Goal: Task Accomplishment & Management: Manage account settings

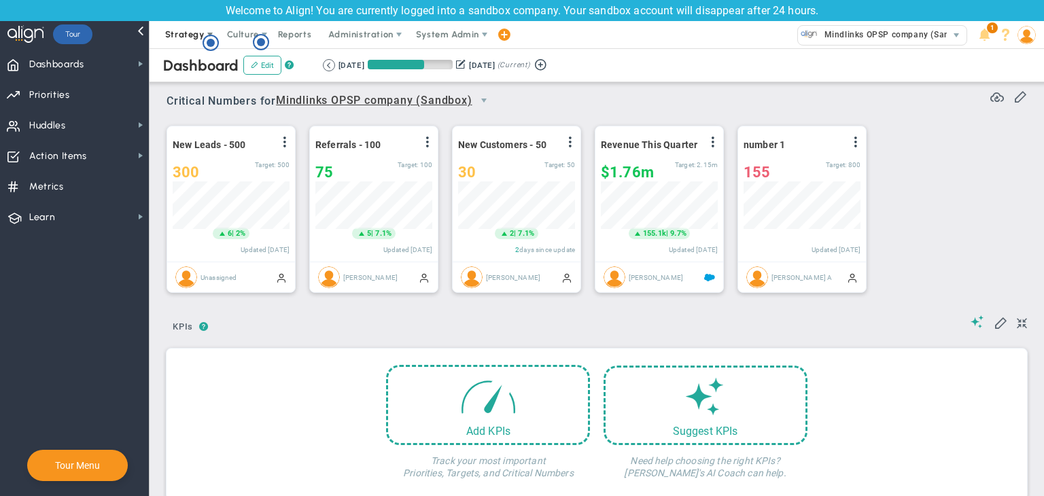
click at [192, 33] on span "Strategy" at bounding box center [184, 34] width 39 height 10
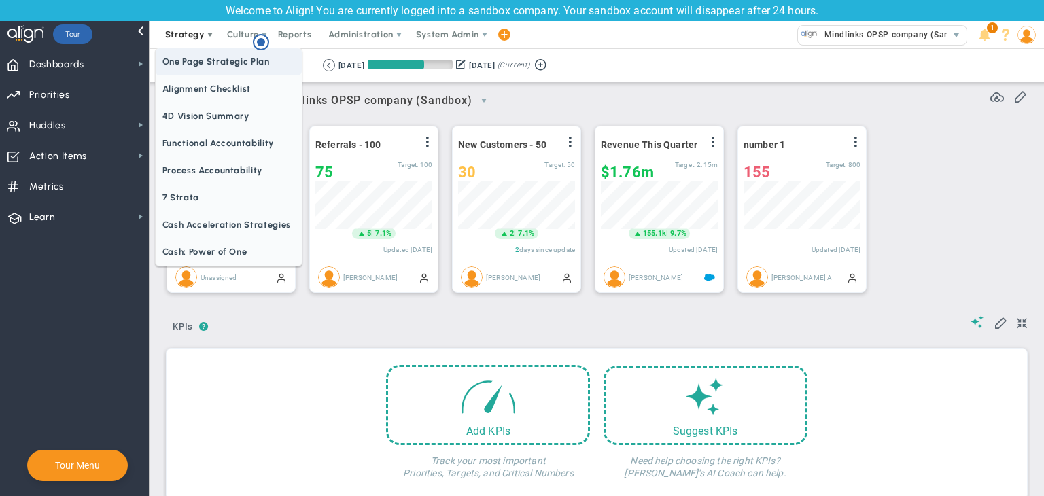
click at [188, 59] on span "One Page Strategic Plan" at bounding box center [229, 61] width 146 height 27
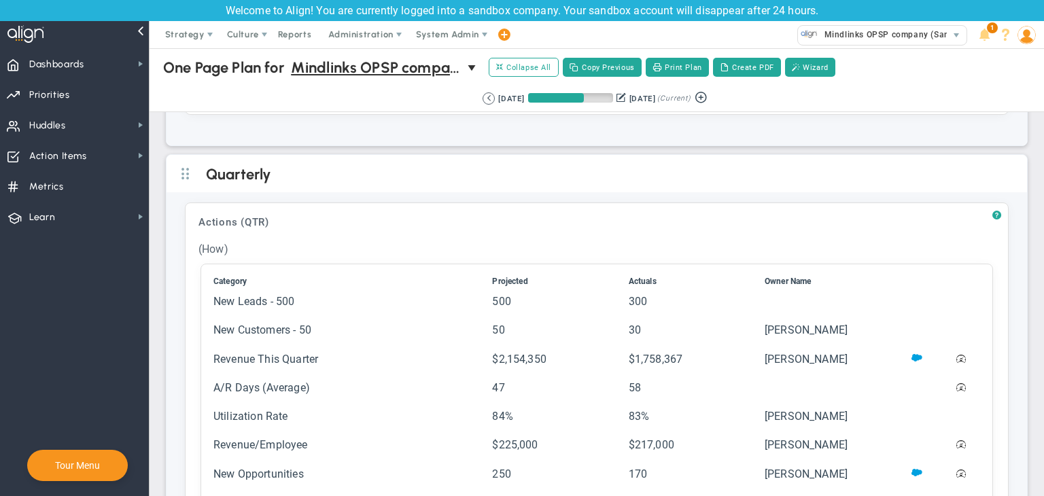
scroll to position [3193, 0]
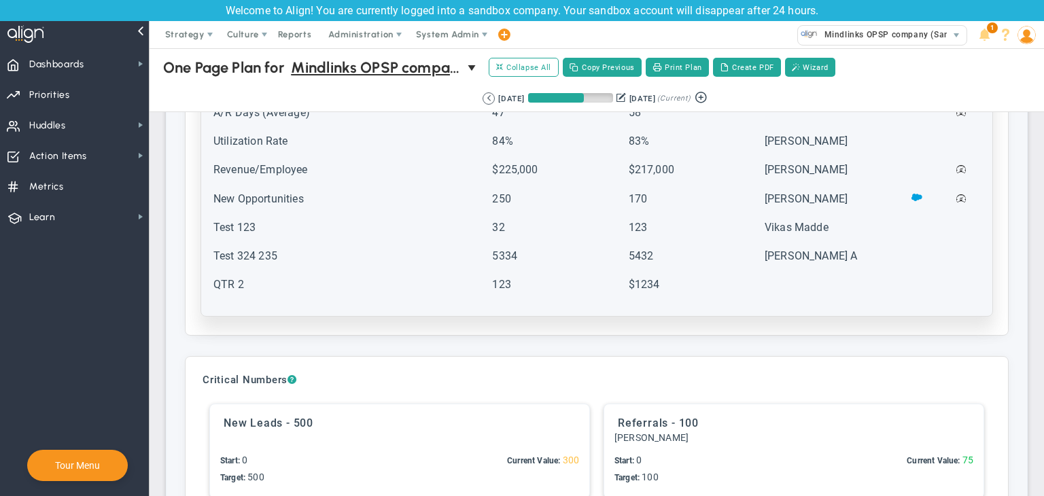
click at [813, 296] on td at bounding box center [831, 290] width 135 height 27
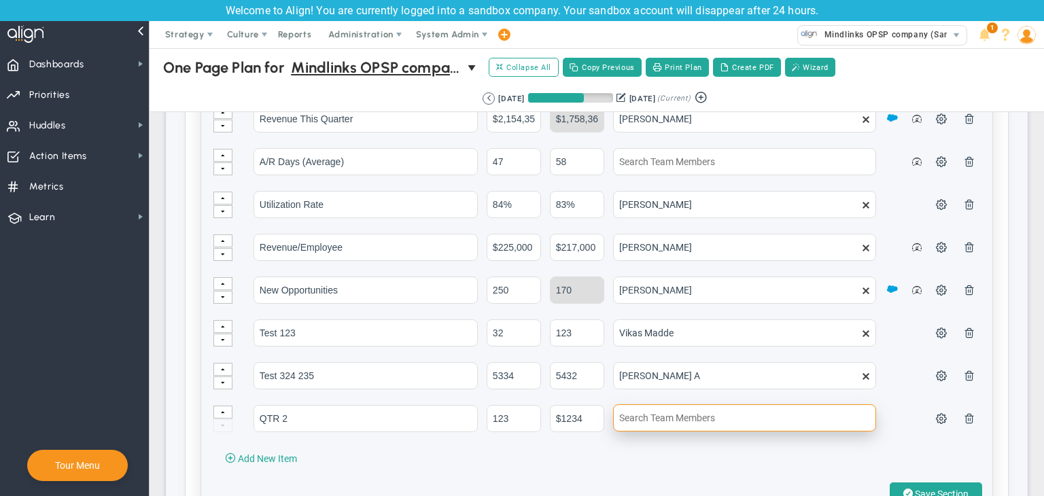
click at [717, 419] on input "text" at bounding box center [744, 417] width 263 height 27
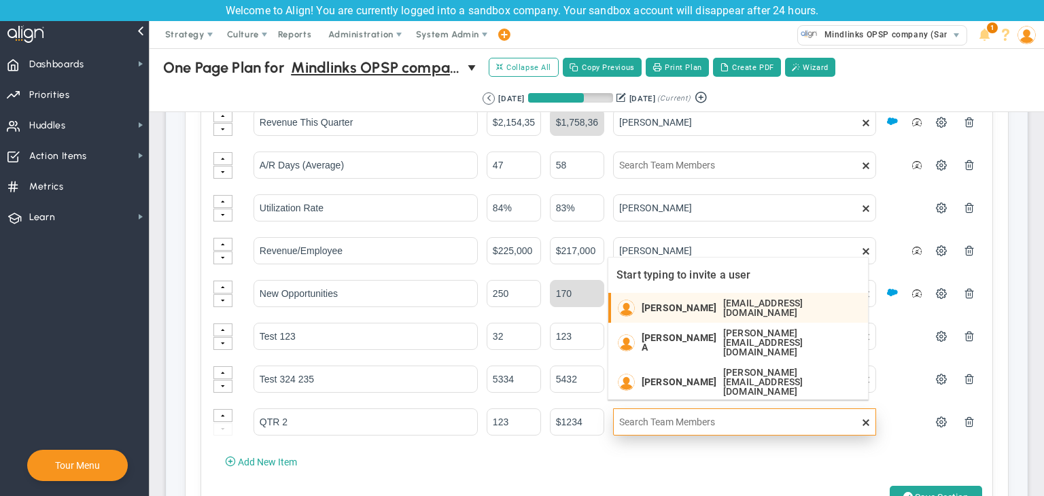
click at [674, 304] on span "[PERSON_NAME]" at bounding box center [678, 308] width 75 height 10
type input "[PERSON_NAME]"
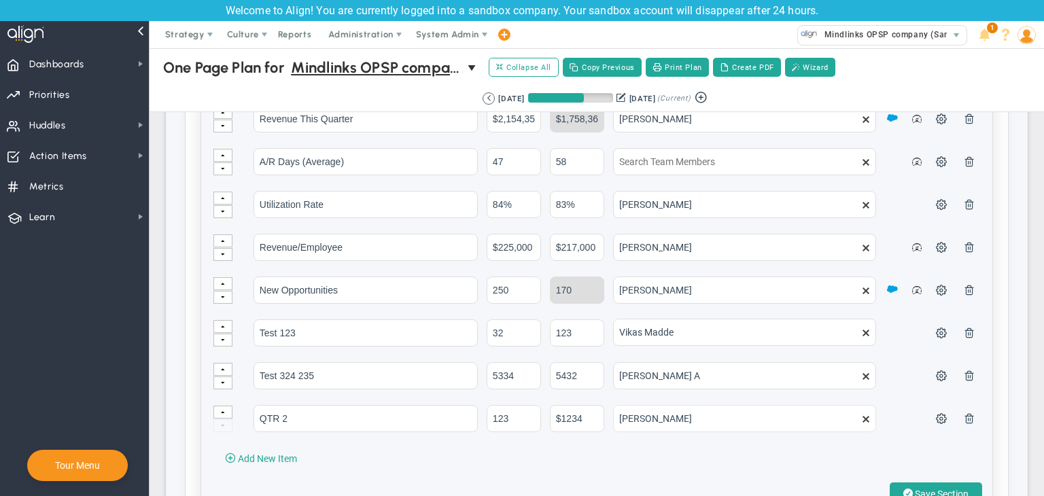
click at [860, 327] on span at bounding box center [865, 332] width 11 height 11
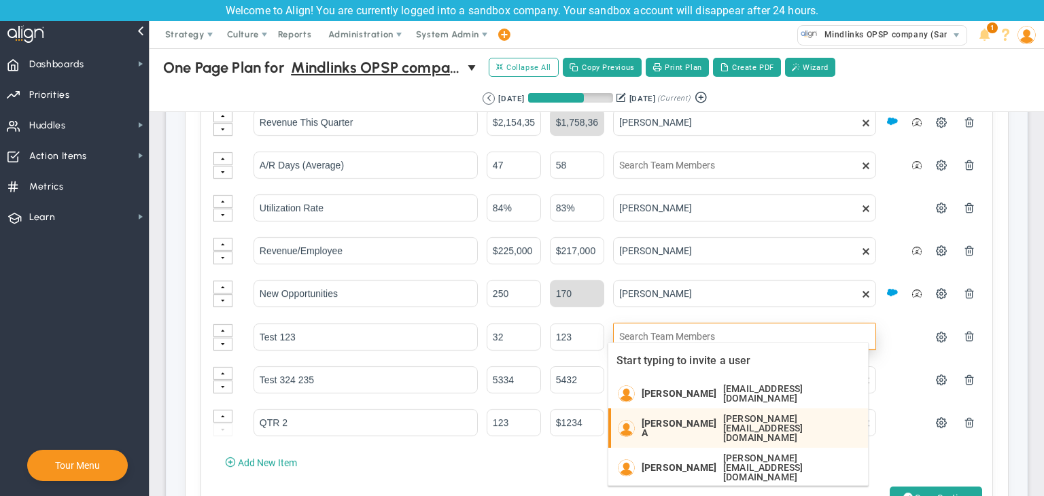
click at [723, 419] on span "[PERSON_NAME][EMAIL_ADDRESS][DOMAIN_NAME]" at bounding box center [788, 428] width 131 height 29
type input "[PERSON_NAME] A"
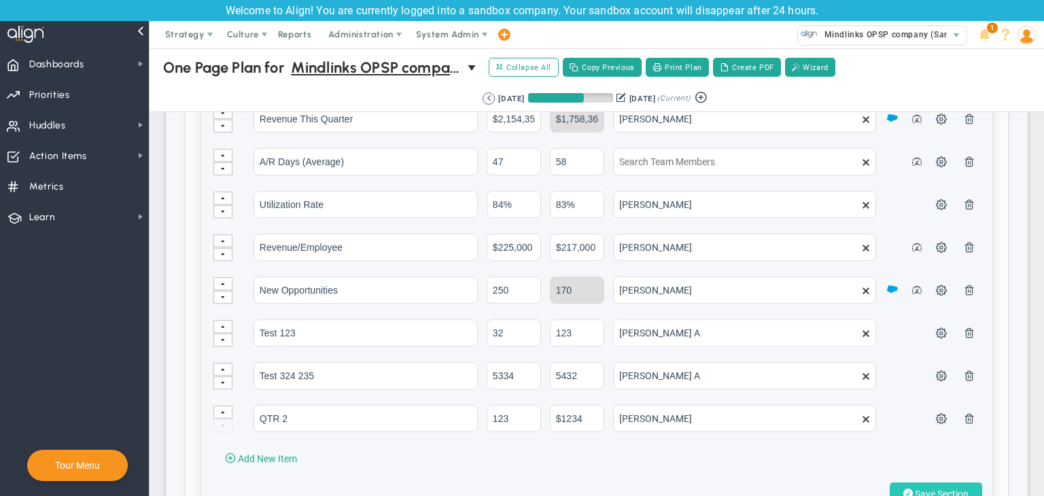
click at [921, 489] on span "Save Section" at bounding box center [942, 494] width 54 height 11
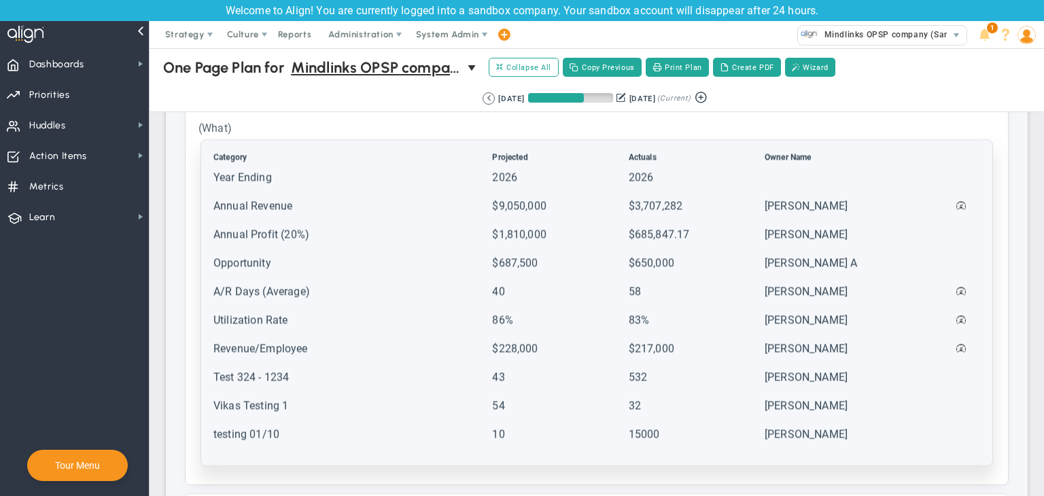
scroll to position [1495, 0]
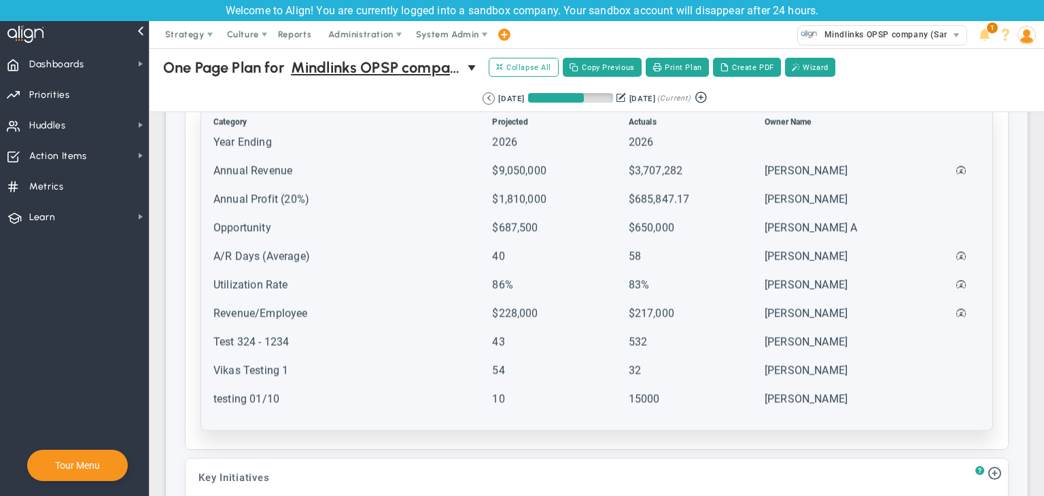
click at [351, 397] on td "testing 01/10" at bounding box center [351, 404] width 277 height 27
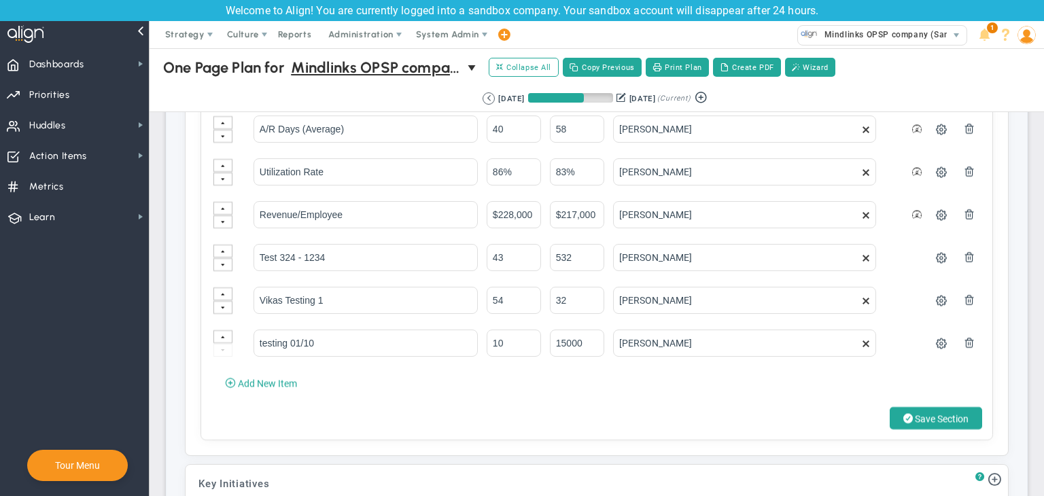
scroll to position [1835, 0]
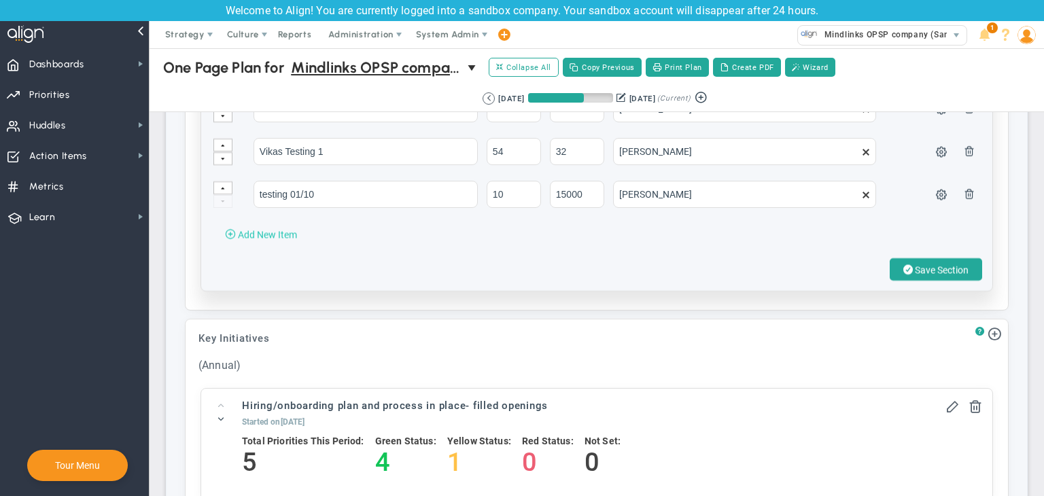
click at [288, 229] on span "Add New Item" at bounding box center [267, 234] width 59 height 11
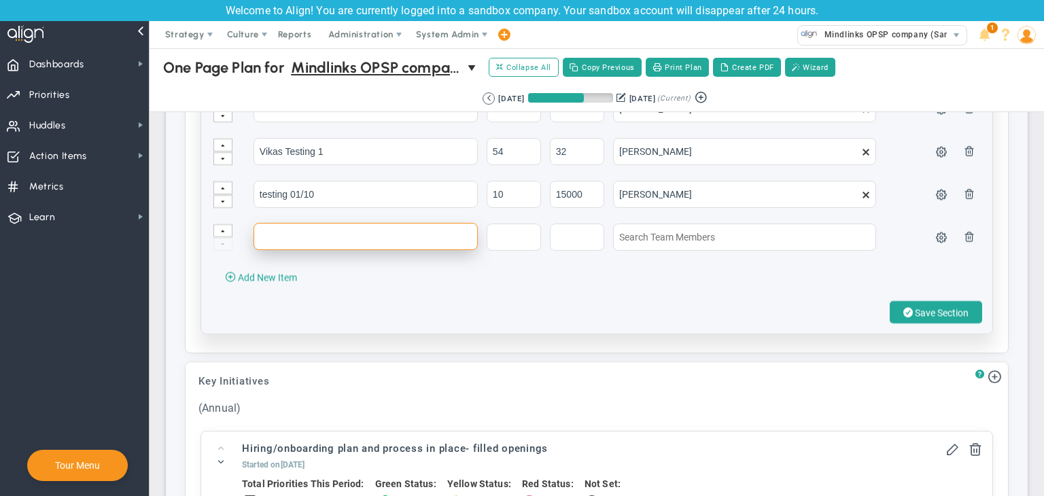
click at [288, 234] on input "text" at bounding box center [365, 236] width 224 height 27
type input "new test"
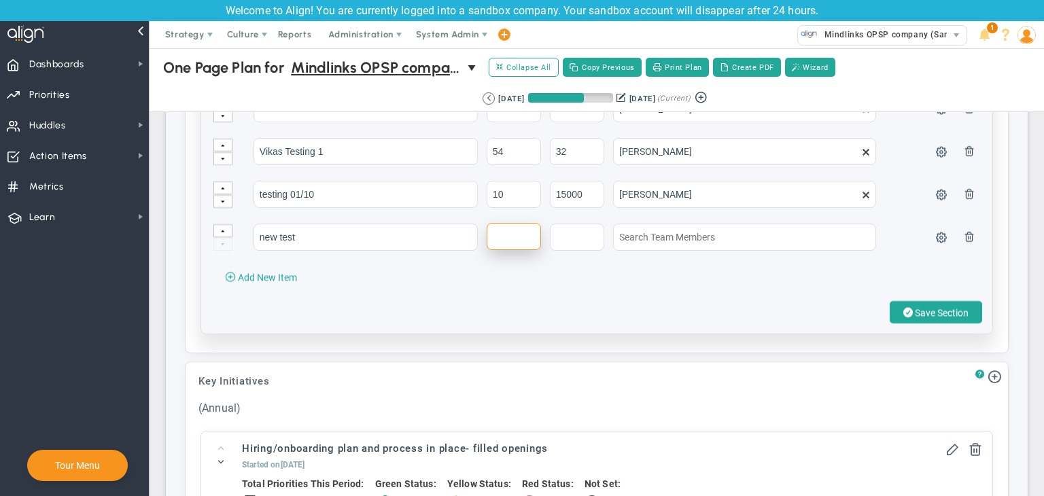
click at [503, 230] on input "text" at bounding box center [513, 236] width 54 height 27
type input "0"
type input "74"
click at [568, 233] on input "text" at bounding box center [577, 236] width 54 height 27
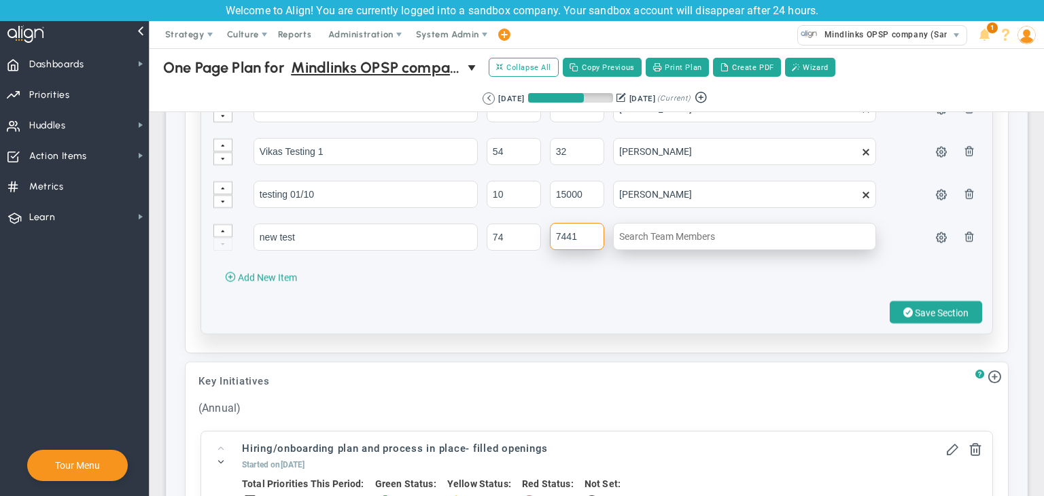
type input "7441"
click at [684, 231] on input "text" at bounding box center [744, 236] width 263 height 27
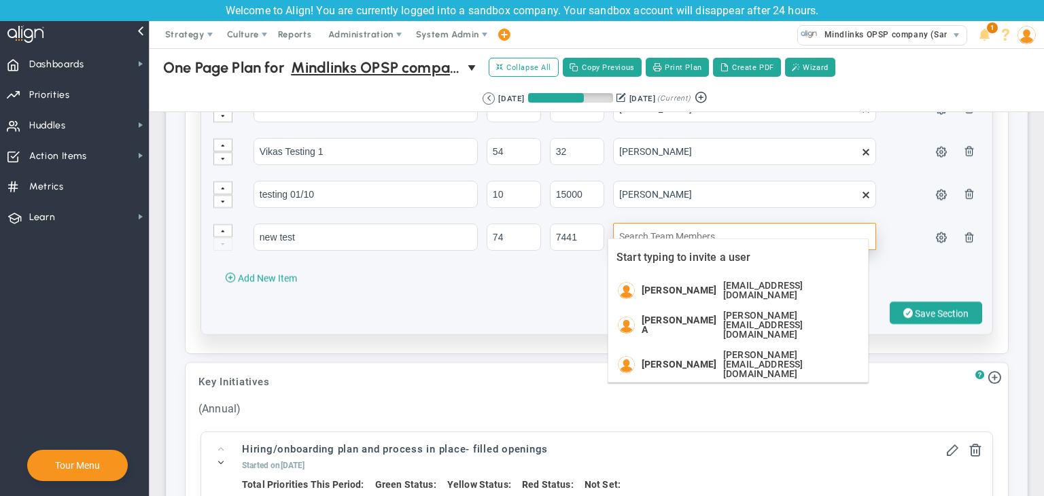
click at [693, 224] on input "text" at bounding box center [744, 236] width 263 height 27
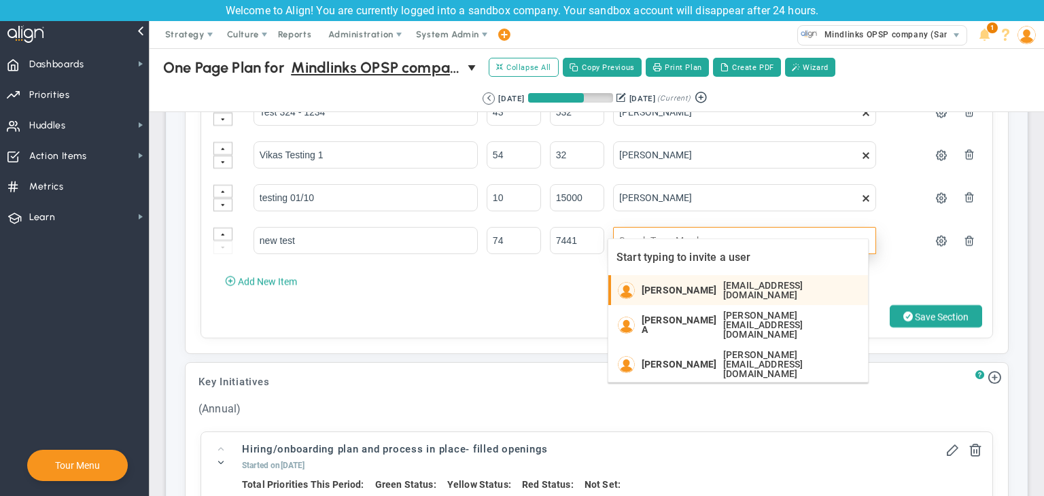
click at [698, 291] on span "[PERSON_NAME]" at bounding box center [678, 290] width 75 height 10
type input "[PERSON_NAME]"
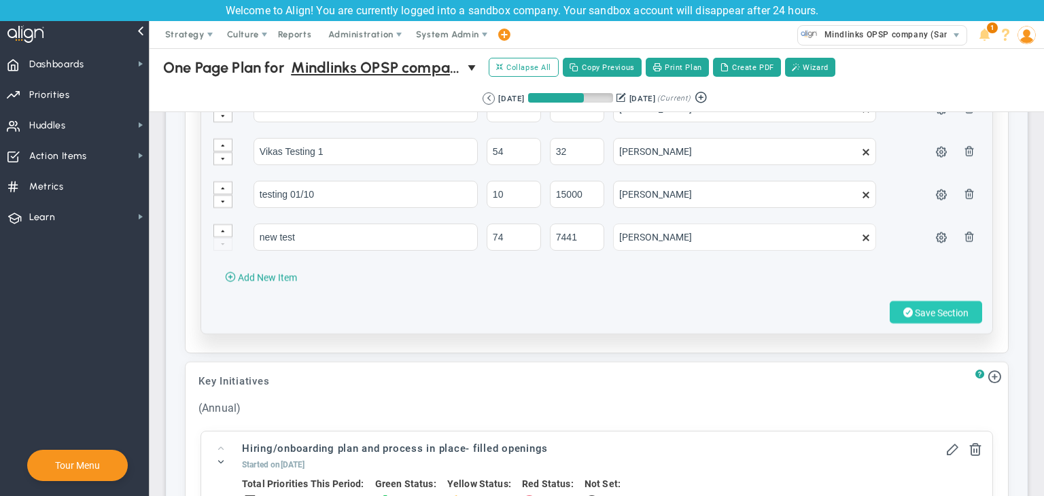
click at [939, 307] on span "Save Section" at bounding box center [942, 312] width 54 height 11
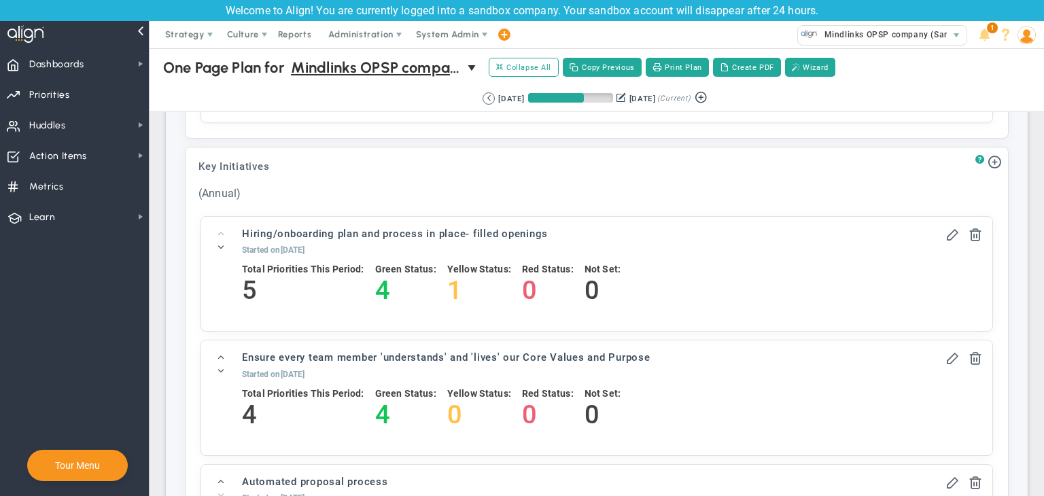
scroll to position [1631, 0]
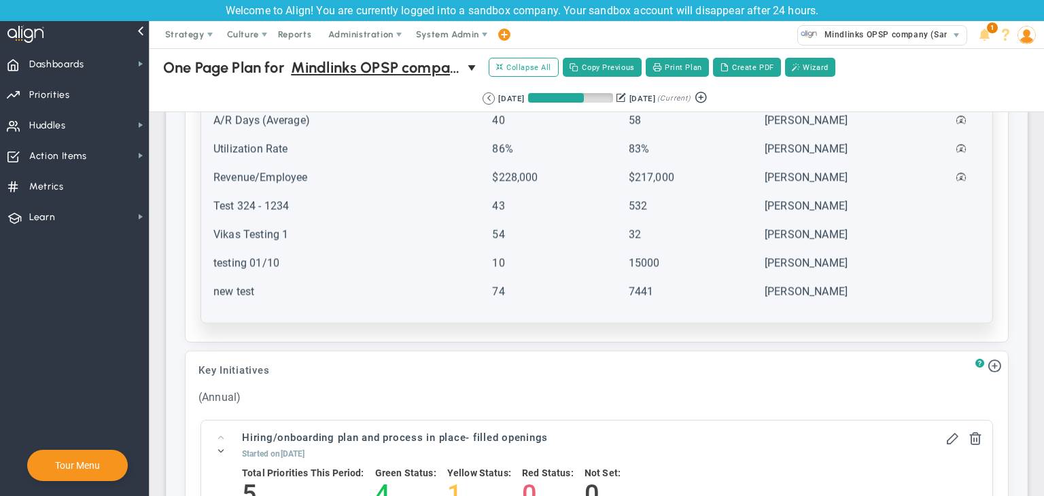
click at [665, 291] on td "7441" at bounding box center [695, 297] width 135 height 27
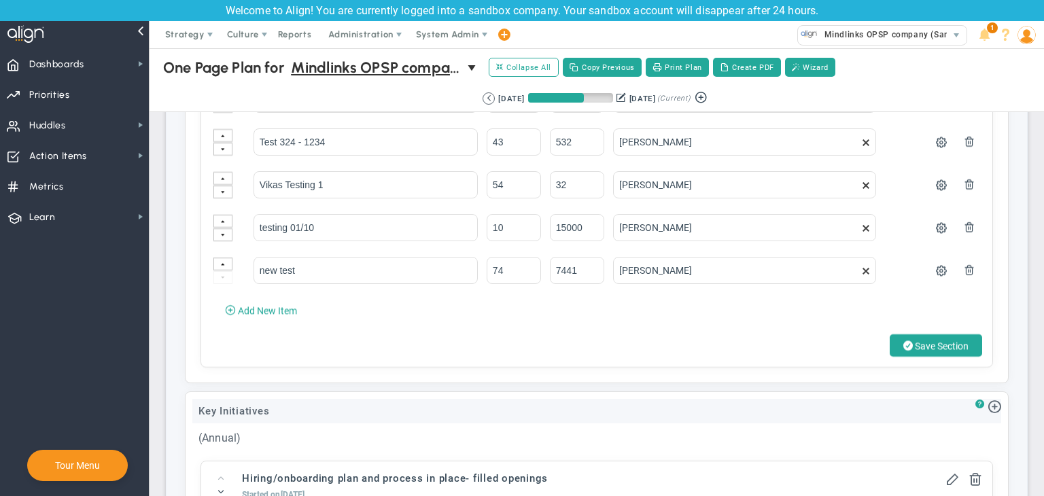
scroll to position [1902, 0]
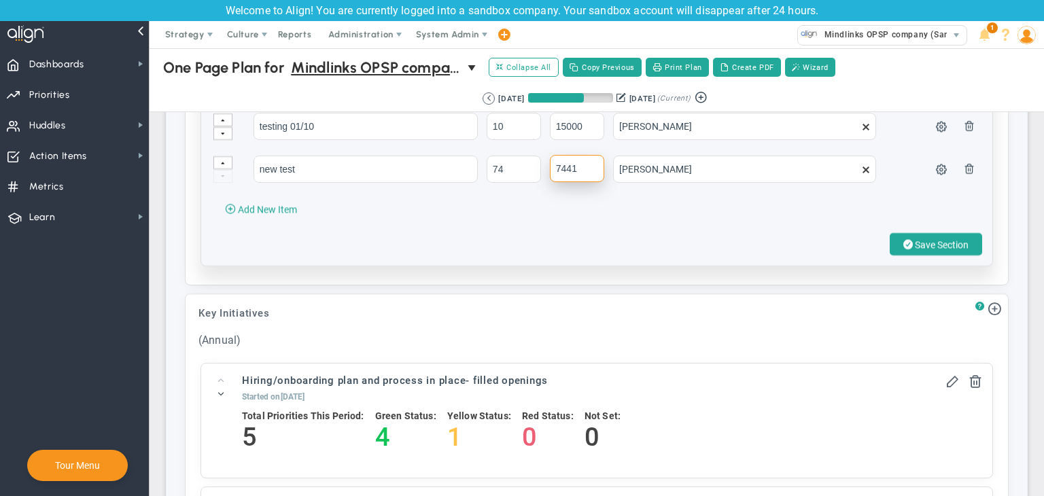
click at [584, 157] on input "7441" at bounding box center [577, 168] width 54 height 27
type input "7200"
click at [924, 239] on span "Save Section" at bounding box center [942, 244] width 54 height 11
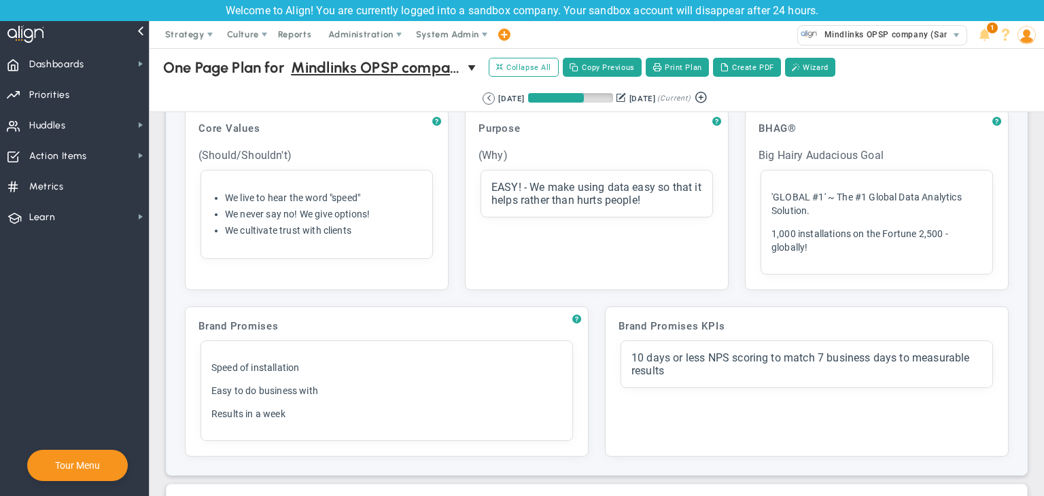
scroll to position [0, 0]
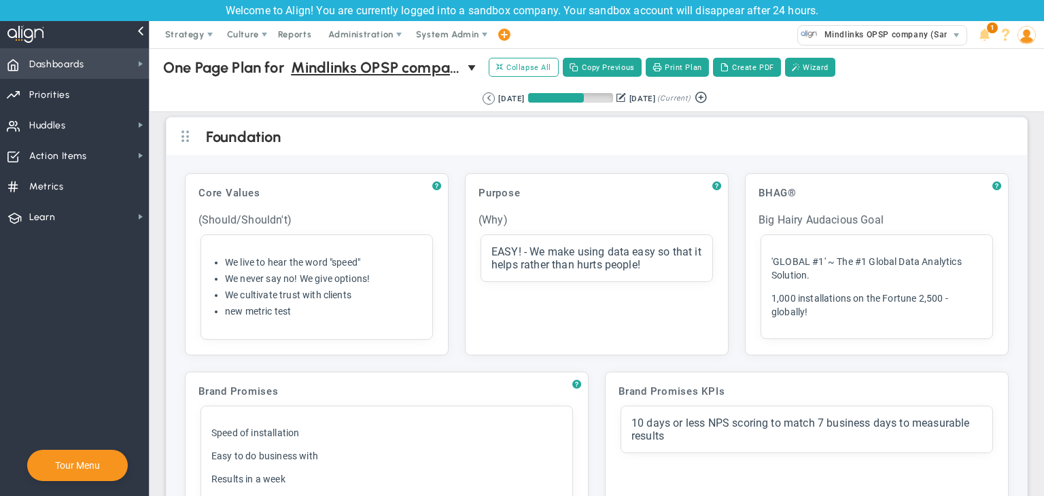
click at [69, 60] on span "Dashboards" at bounding box center [56, 64] width 55 height 29
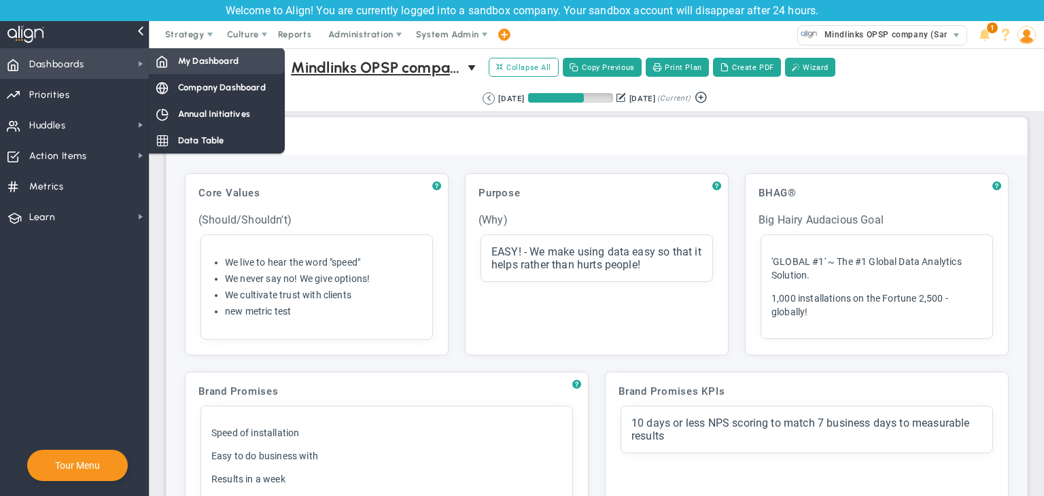
click at [172, 65] on div "My Dashboard" at bounding box center [217, 61] width 136 height 26
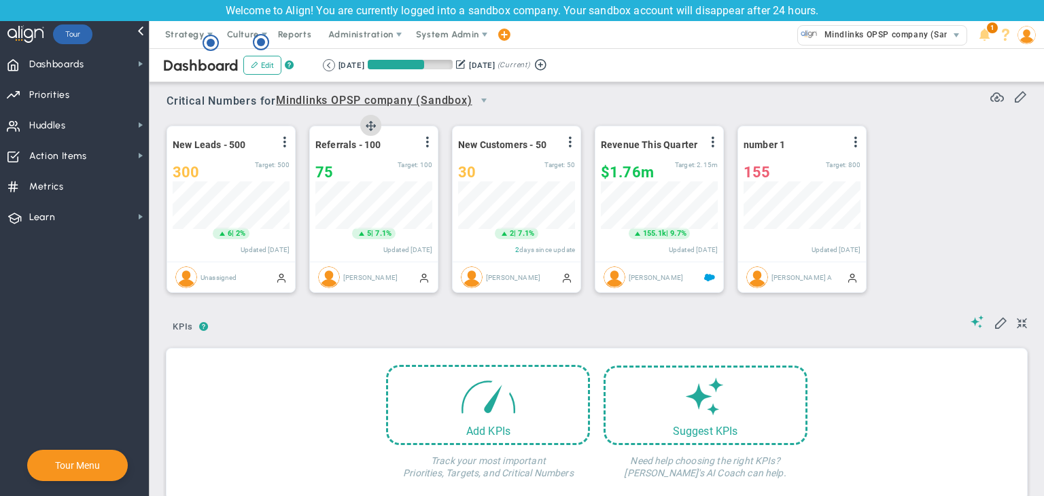
scroll to position [47, 117]
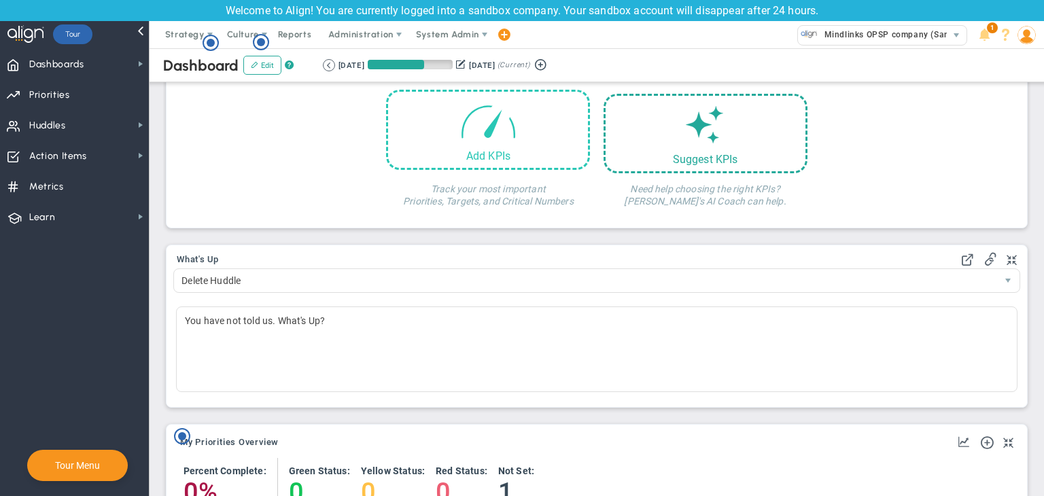
click at [511, 151] on div "Add KPIs" at bounding box center [488, 155] width 200 height 13
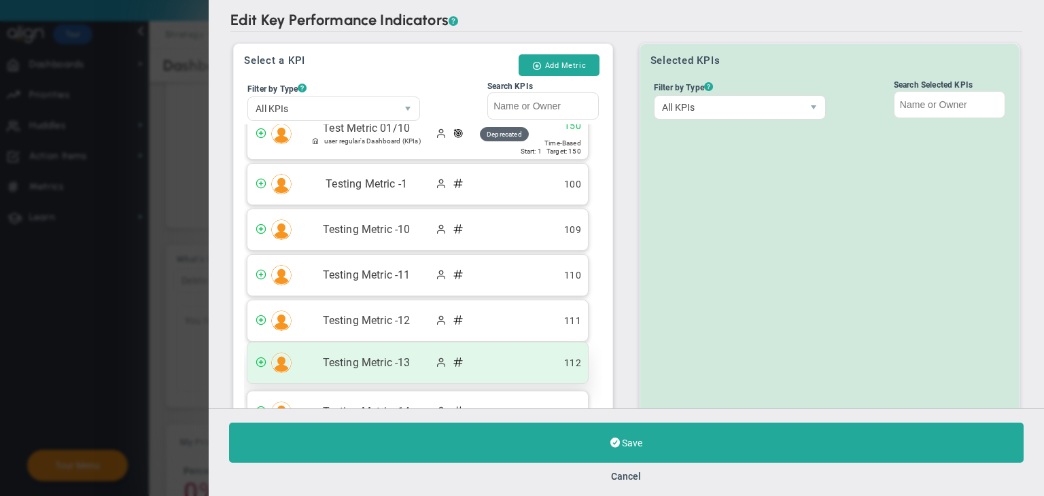
scroll to position [4213, 0]
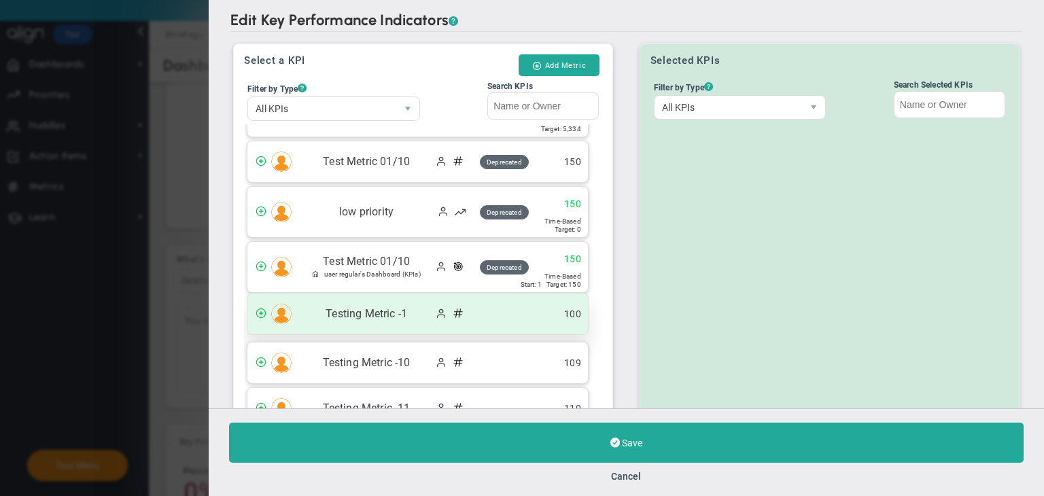
click at [407, 306] on span "Testing Metric -1" at bounding box center [366, 314] width 136 height 16
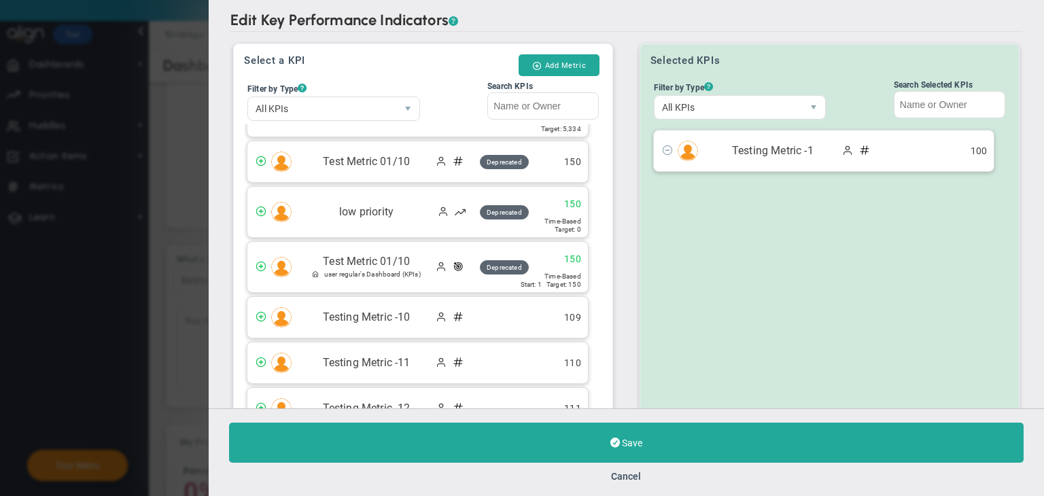
scroll to position [129, 0]
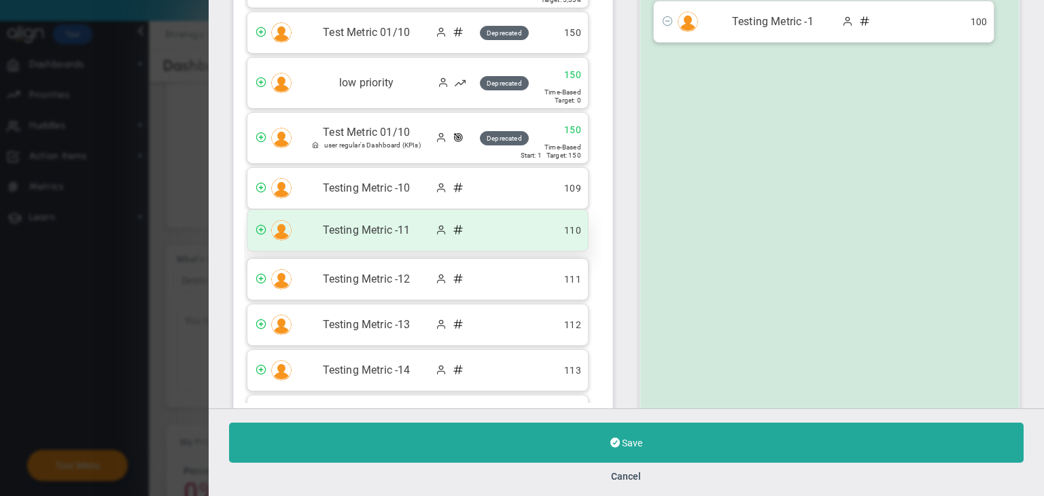
click at [424, 223] on span "Testing Metric -11" at bounding box center [366, 231] width 136 height 16
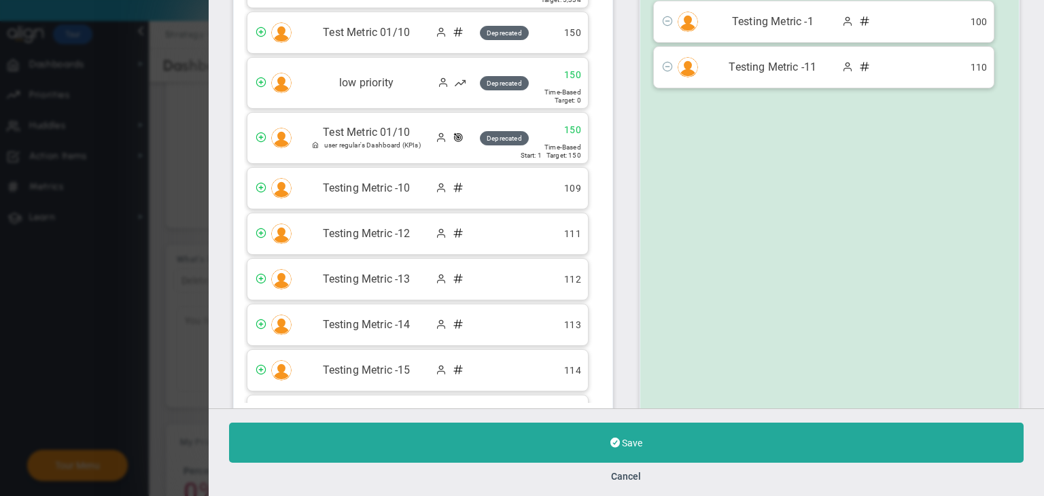
scroll to position [152, 0]
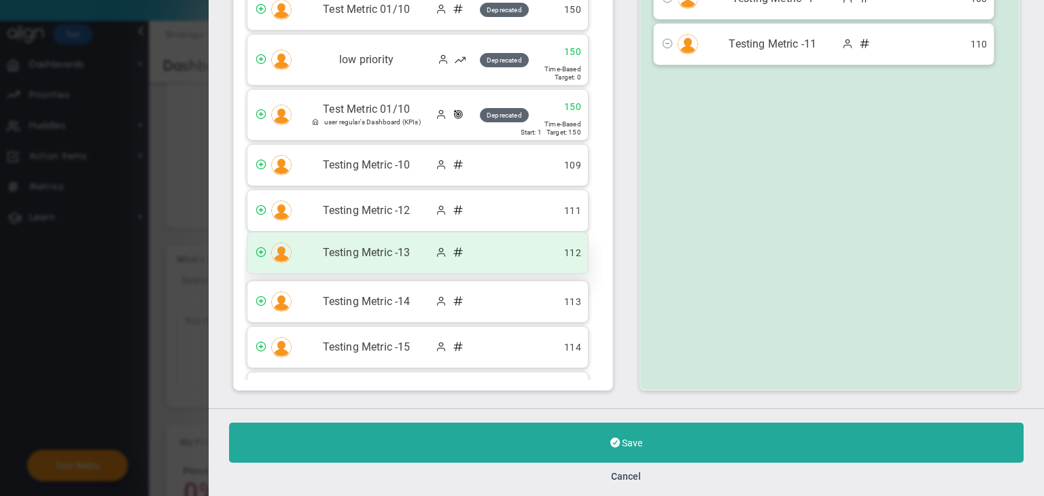
click at [440, 246] on span at bounding box center [443, 252] width 14 height 13
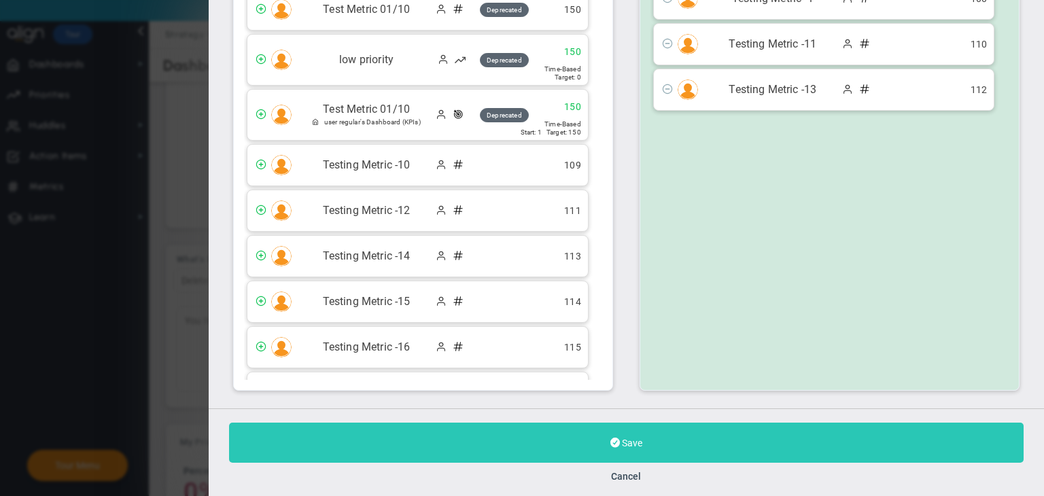
click at [601, 434] on button "Save" at bounding box center [626, 443] width 794 height 40
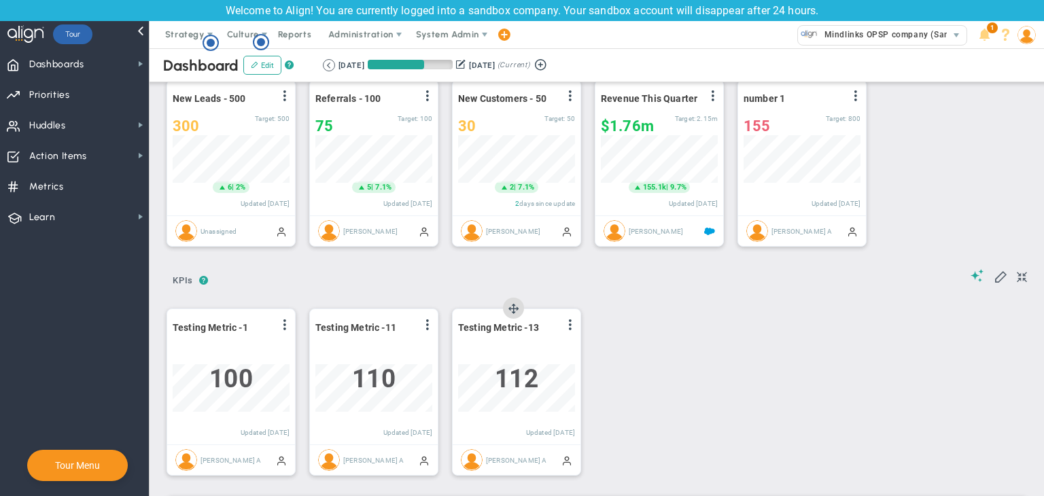
scroll to position [136, 0]
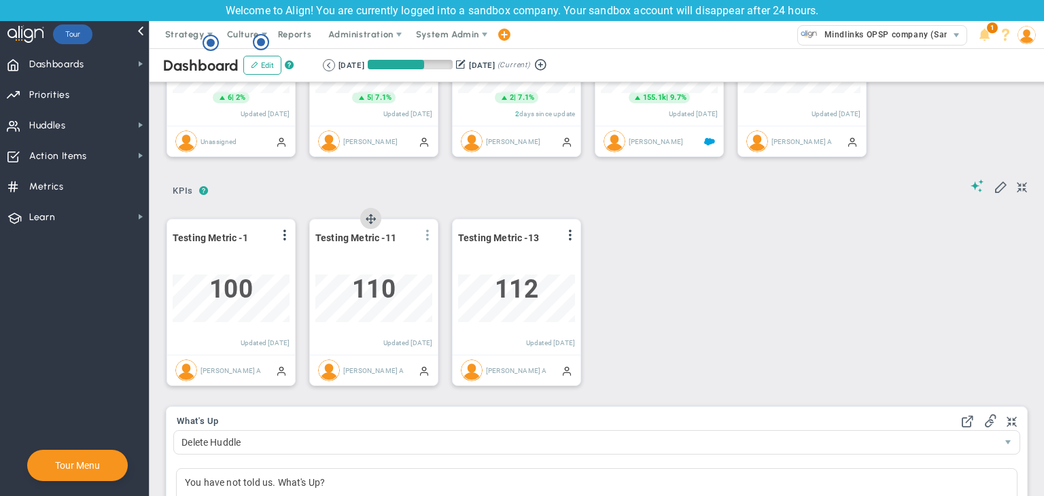
click at [431, 240] on span at bounding box center [427, 235] width 11 height 11
click at [383, 262] on li "Edit" at bounding box center [389, 262] width 96 height 17
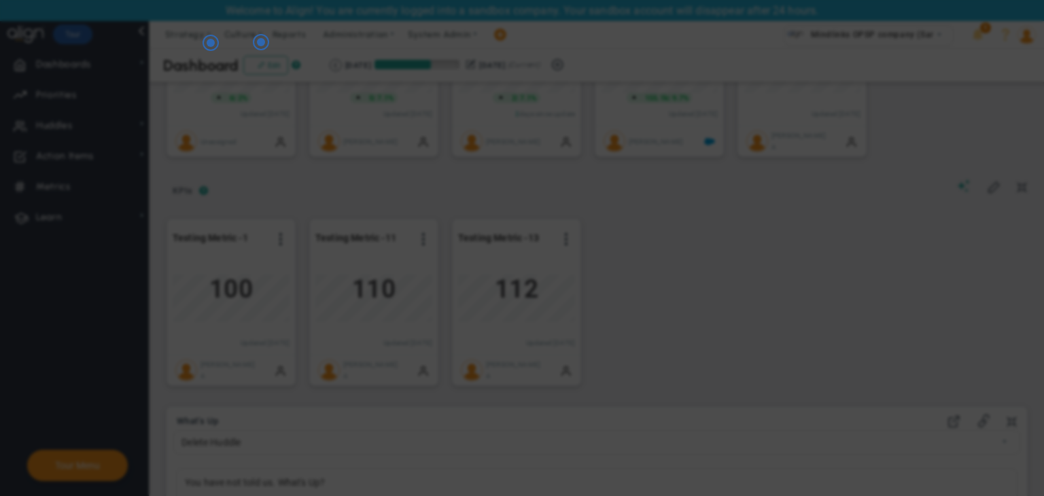
radio input "true"
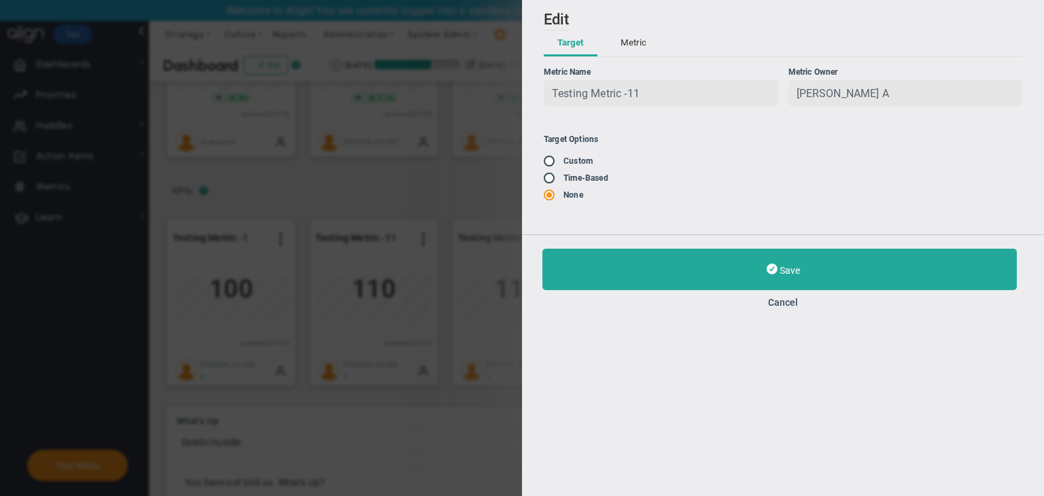
click at [553, 184] on input "radio" at bounding box center [554, 178] width 14 height 11
radio input "true"
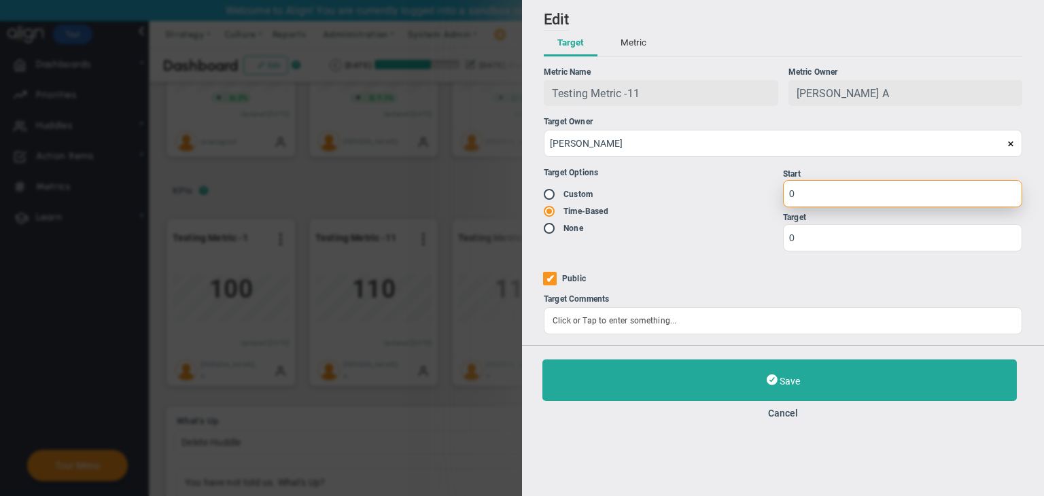
click at [807, 196] on input "0" at bounding box center [902, 193] width 239 height 27
type input "1"
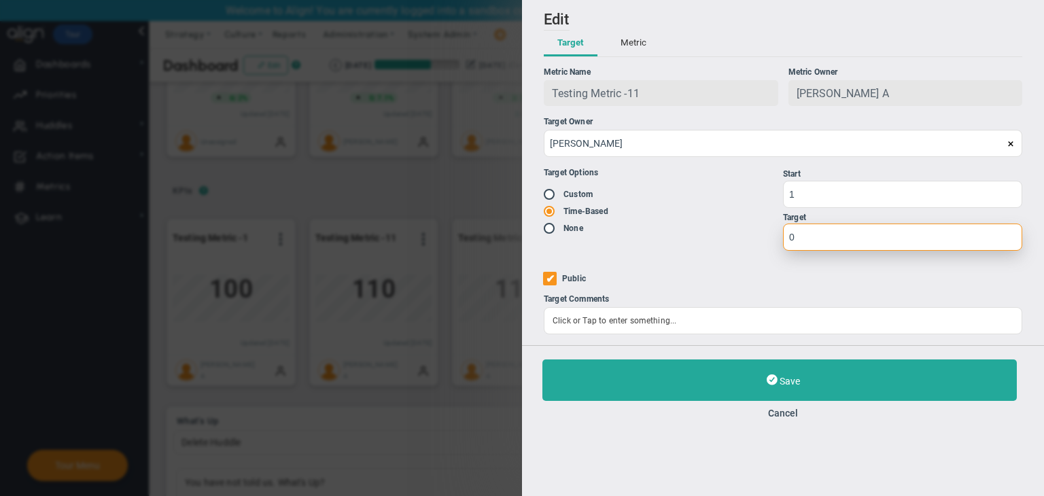
click at [813, 245] on input "0" at bounding box center [902, 237] width 239 height 27
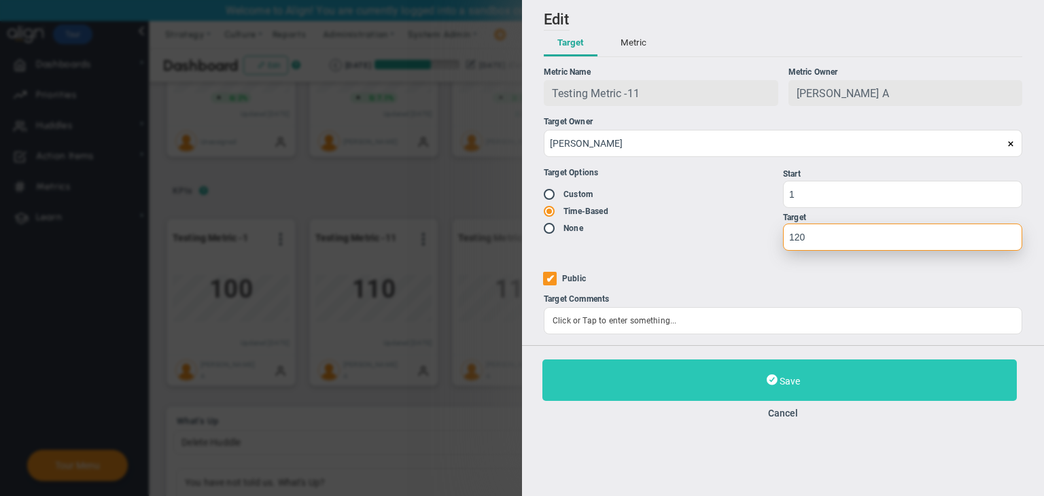
type input "120"
click at [815, 380] on button "Save" at bounding box center [779, 379] width 474 height 41
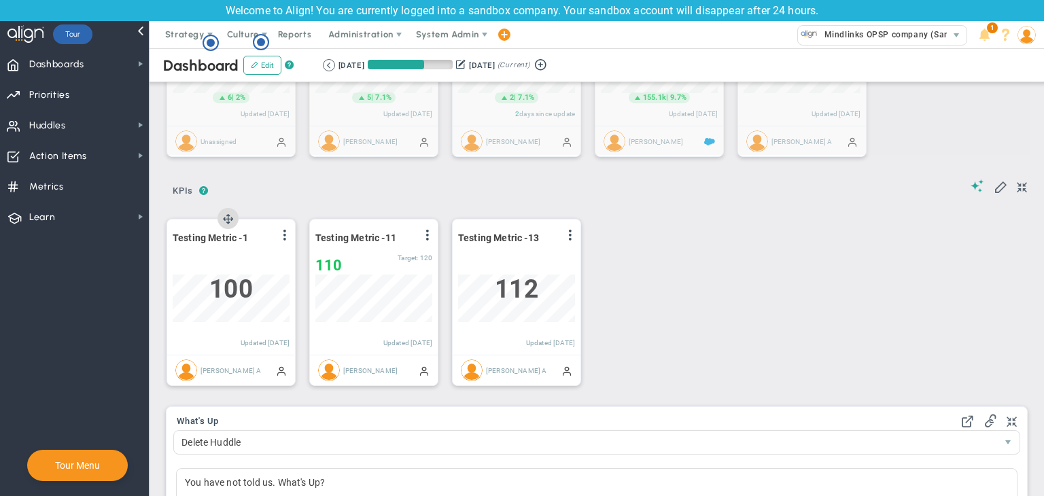
scroll to position [679405, 679336]
click at [291, 239] on div "Testing Metric -1 View Historical Graph Edit Make "No Change" Update Add Past U…" at bounding box center [231, 286] width 128 height 135
click at [288, 237] on span at bounding box center [284, 235] width 11 height 11
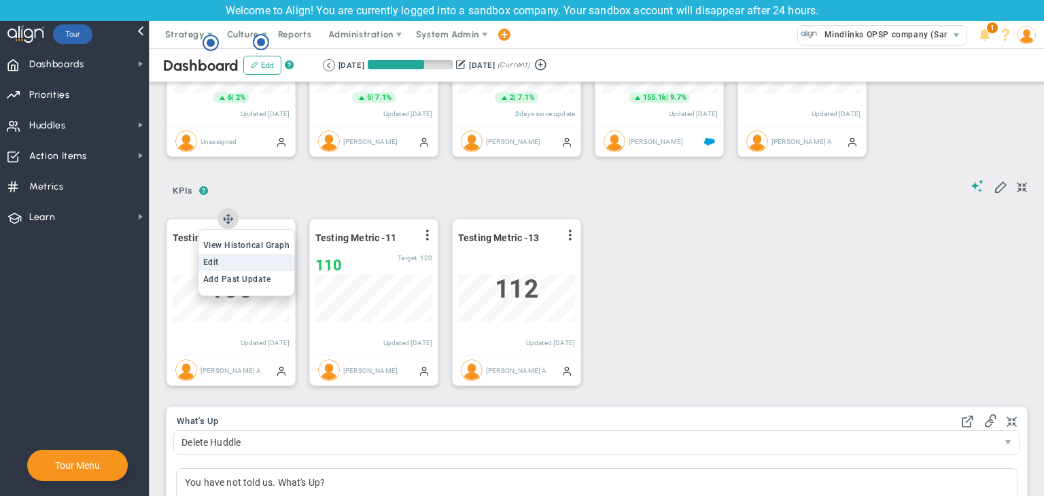
click at [245, 258] on li "Edit" at bounding box center [246, 262] width 96 height 17
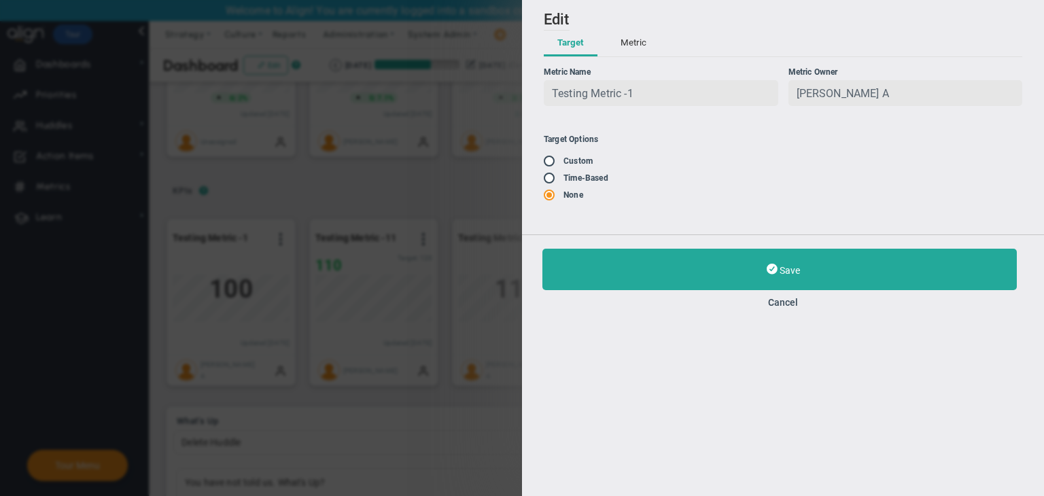
click at [546, 165] on span at bounding box center [551, 160] width 14 height 11
click at [552, 164] on input "radio" at bounding box center [554, 161] width 14 height 11
radio input "true"
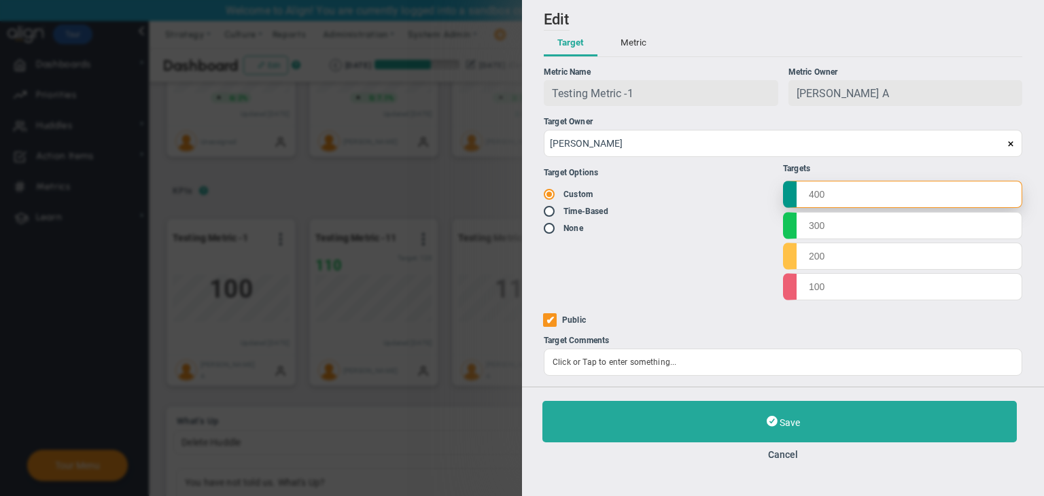
click at [857, 192] on input "text" at bounding box center [902, 194] width 239 height 27
click at [846, 236] on input "text" at bounding box center [902, 224] width 239 height 27
click at [824, 195] on input "100" at bounding box center [902, 194] width 239 height 27
type input "1000"
click at [831, 229] on input "text" at bounding box center [902, 224] width 239 height 27
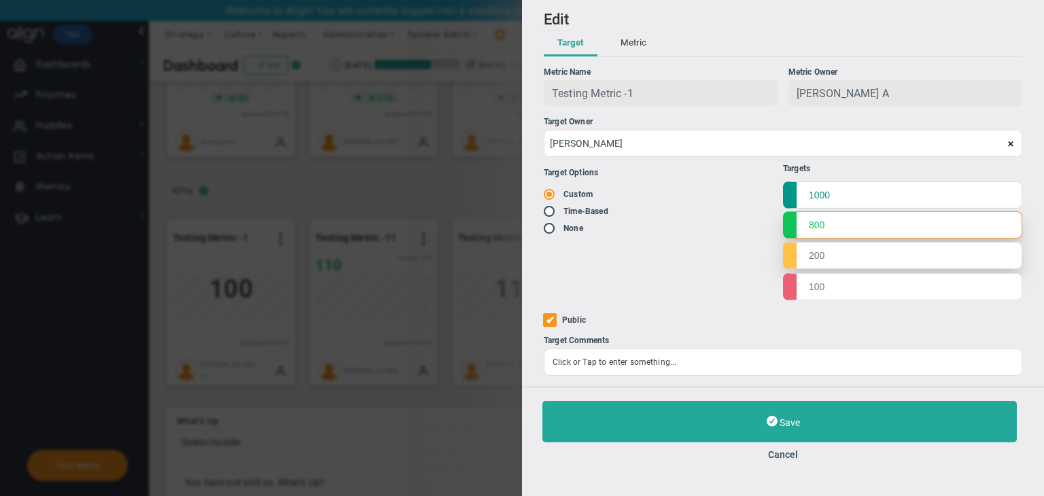
type input "800"
click at [857, 251] on input "text" at bounding box center [902, 255] width 239 height 27
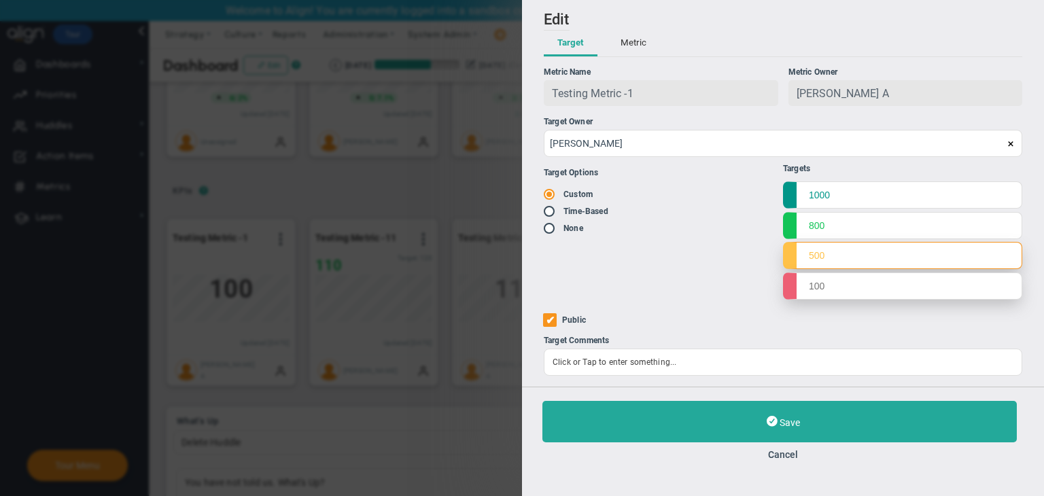
type input "500"
click at [868, 290] on input "text" at bounding box center [902, 285] width 239 height 27
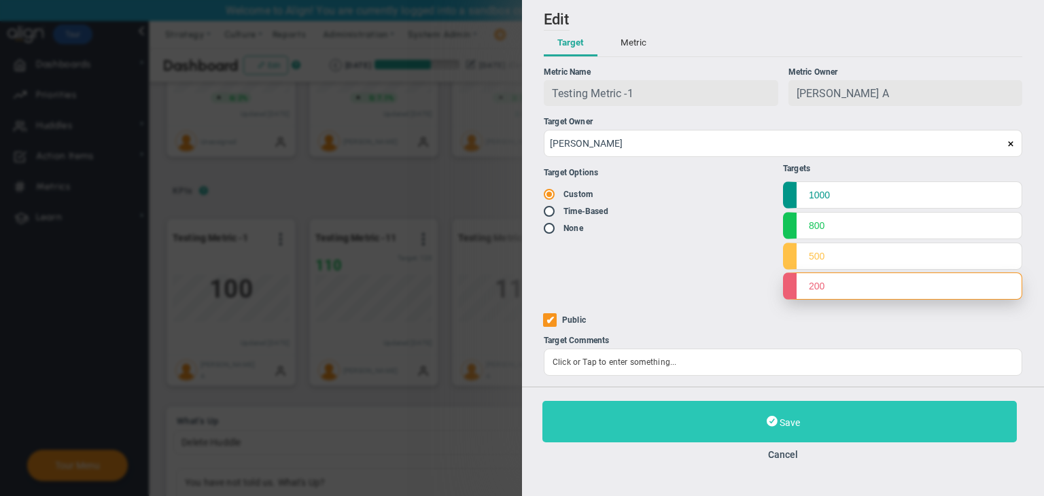
type input "200"
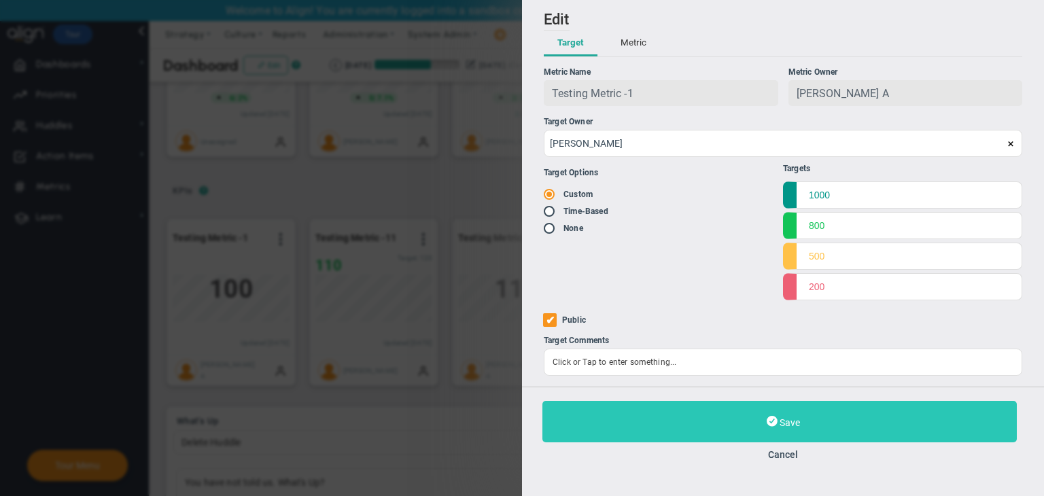
click at [834, 417] on button "Save" at bounding box center [779, 421] width 474 height 41
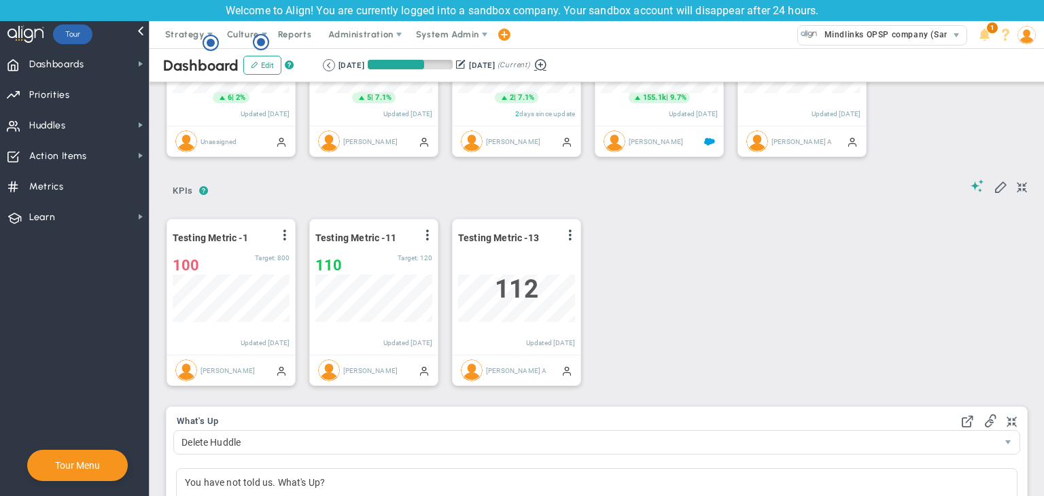
click at [550, 68] on button at bounding box center [540, 64] width 20 height 16
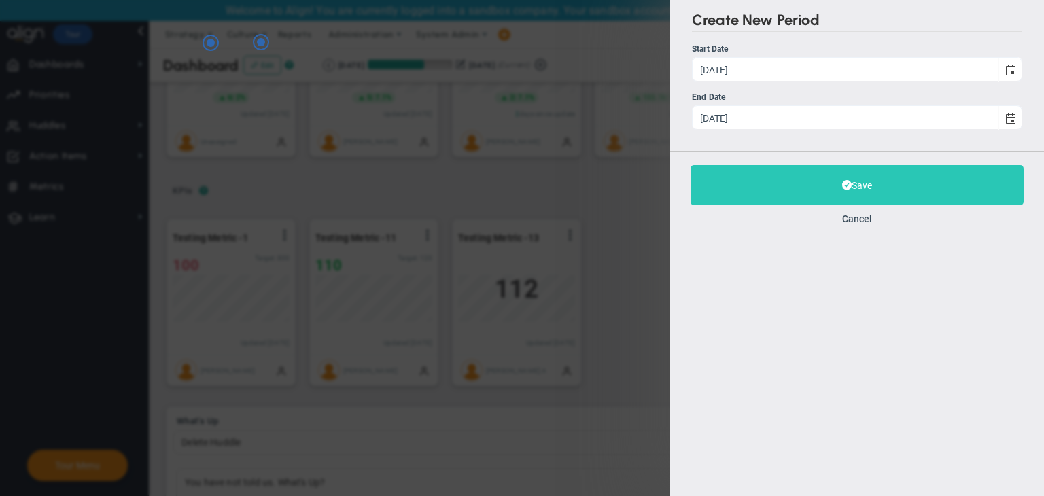
click at [761, 173] on button "Save" at bounding box center [856, 185] width 333 height 40
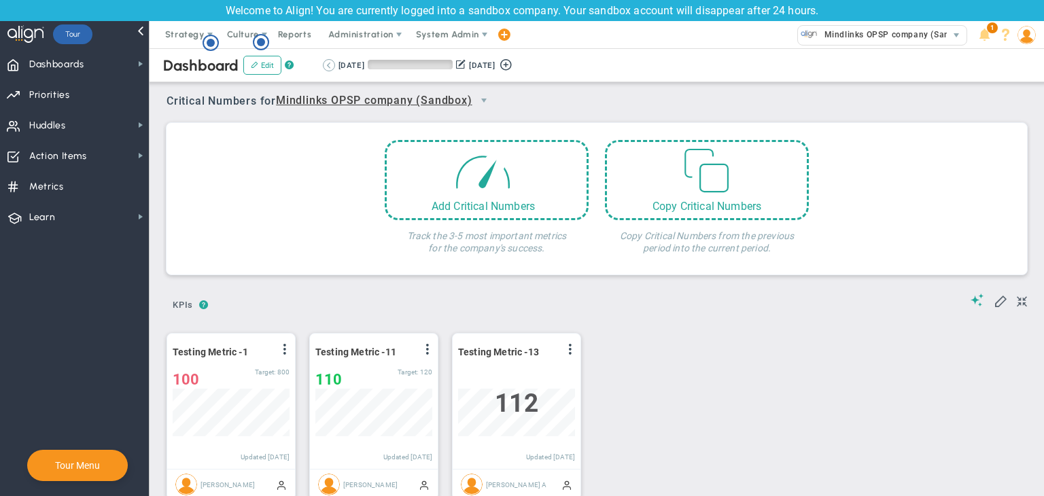
click at [333, 64] on button at bounding box center [329, 65] width 12 height 12
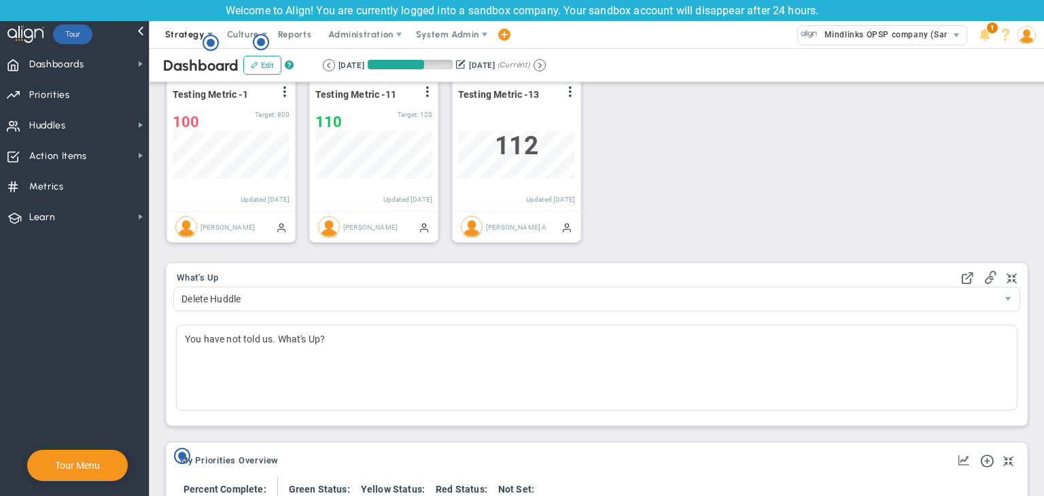
click at [177, 41] on span "Strategy" at bounding box center [186, 34] width 62 height 27
click at [93, 65] on span "Dashboards Dashboards" at bounding box center [74, 63] width 149 height 31
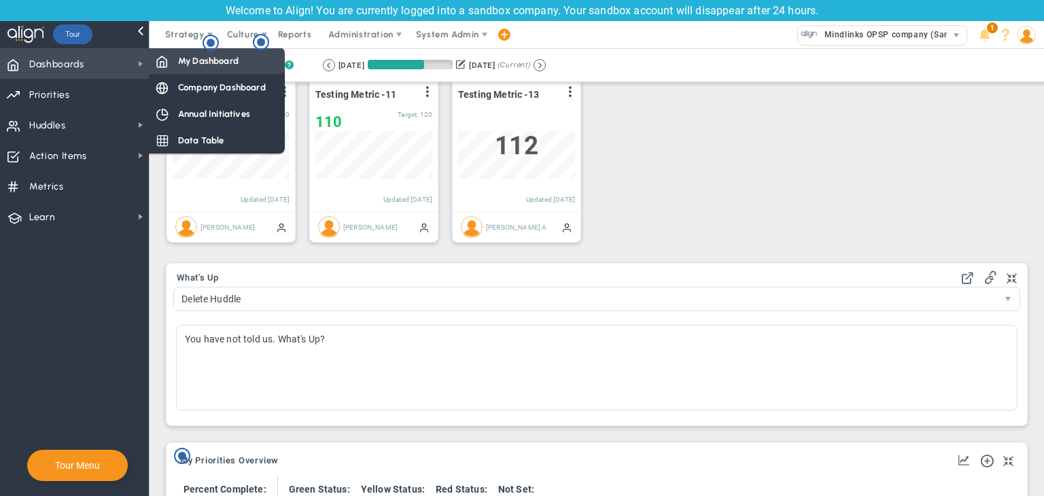
click at [196, 63] on span "My Dashboard" at bounding box center [208, 60] width 60 height 13
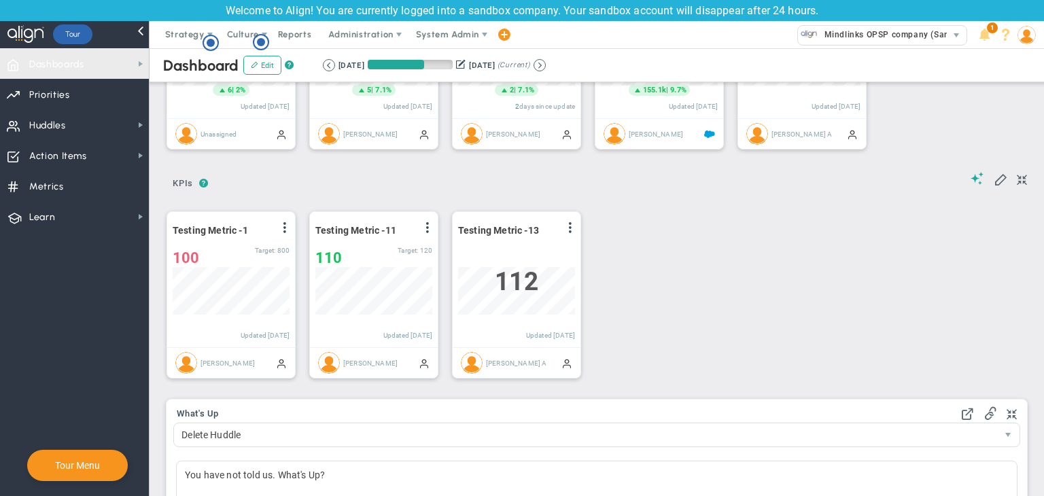
drag, startPoint x: 119, startPoint y: 70, endPoint x: 160, endPoint y: 69, distance: 41.5
click at [120, 70] on span "Dashboards Dashboards" at bounding box center [74, 63] width 149 height 31
click at [122, 58] on span "Dashboards Dashboards" at bounding box center [74, 63] width 149 height 31
click at [118, 62] on span "Dashboards Dashboards" at bounding box center [74, 63] width 149 height 31
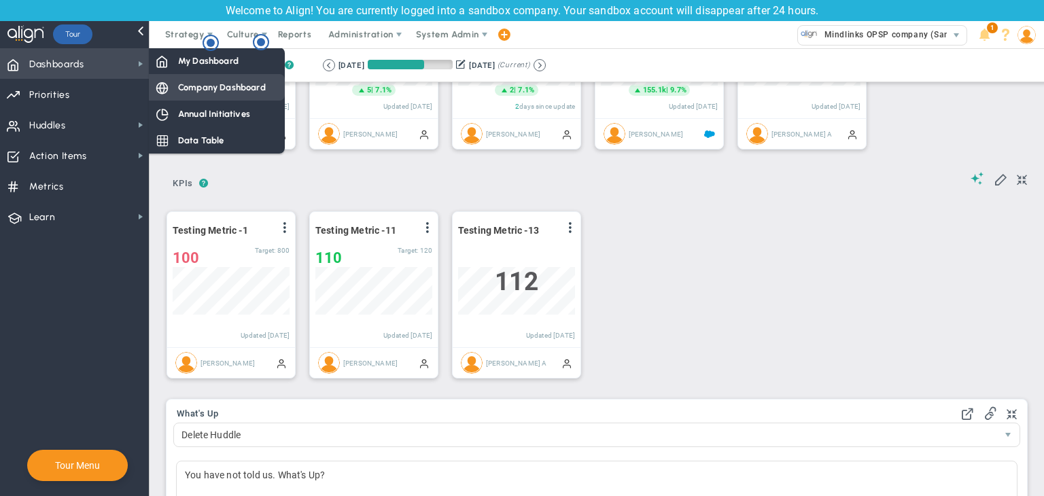
click at [191, 98] on div "Company Dashboard" at bounding box center [217, 87] width 136 height 26
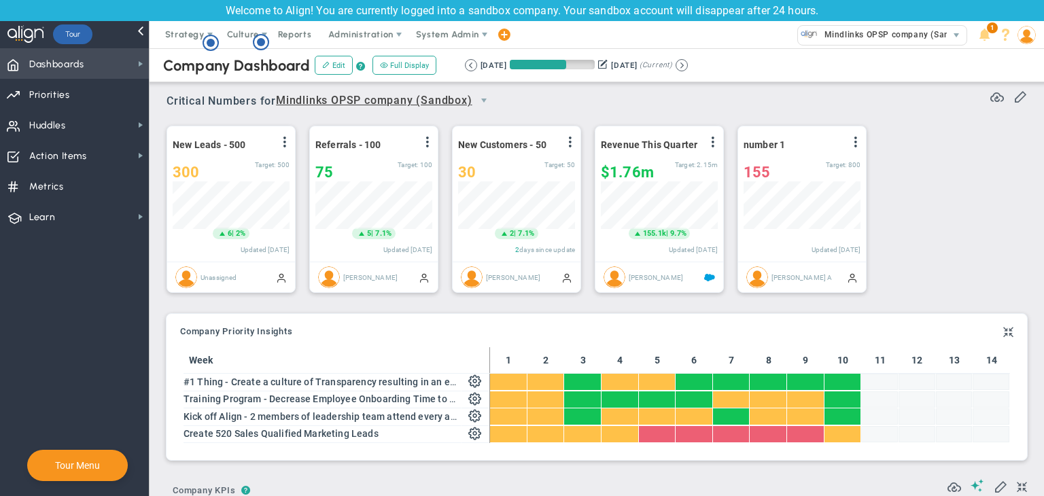
click at [114, 63] on span "Dashboards Dashboards" at bounding box center [74, 63] width 149 height 31
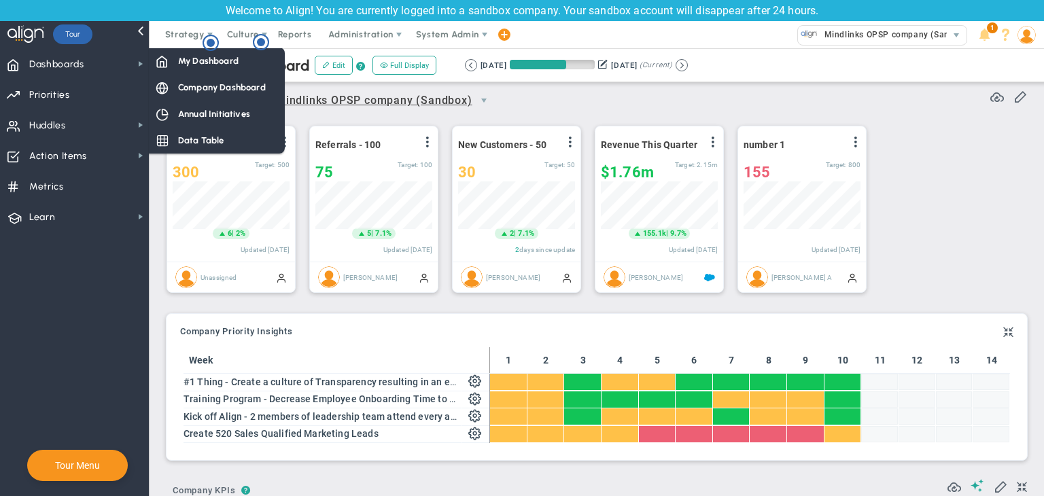
click at [179, 108] on span "Annual Initiatives" at bounding box center [214, 113] width 72 height 13
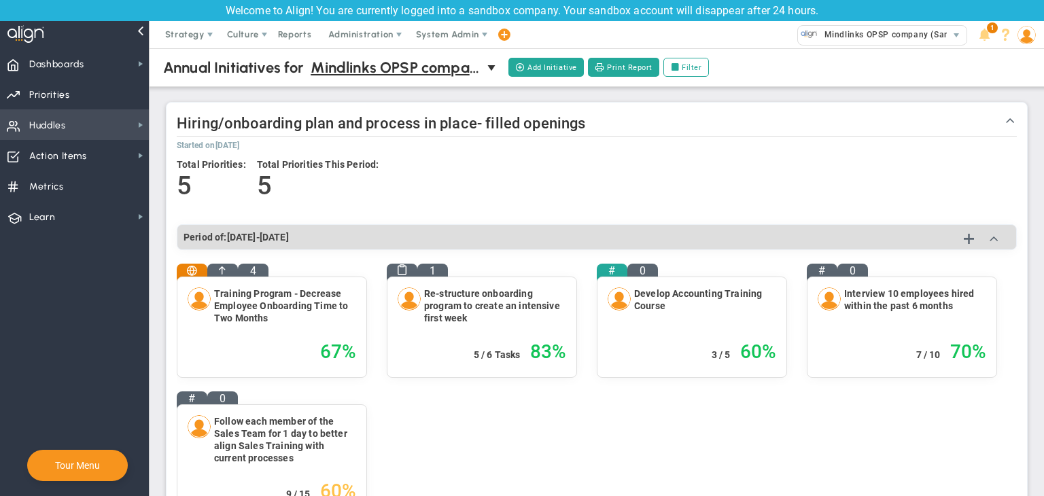
click at [82, 113] on span "Huddles Huddles" at bounding box center [74, 124] width 149 height 31
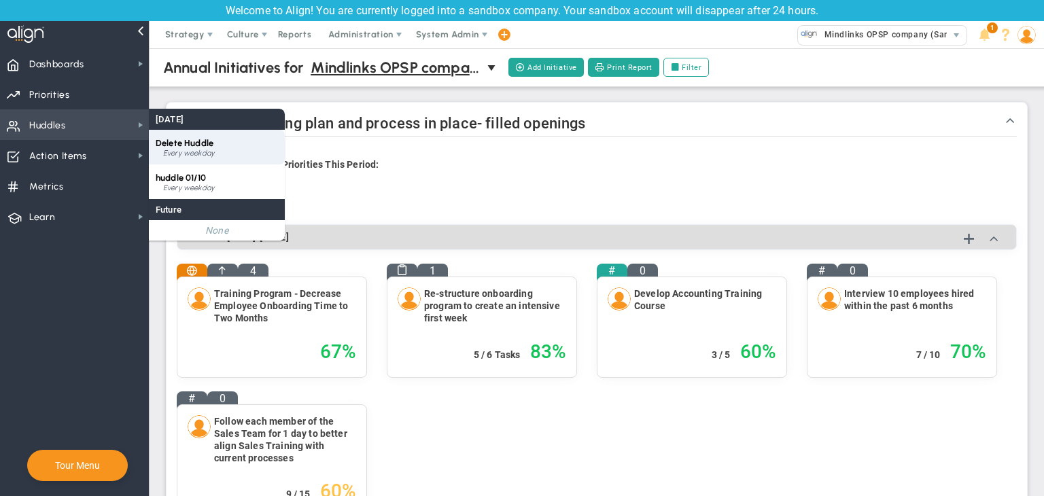
click at [217, 153] on div "Every weekday" at bounding box center [220, 153] width 115 height 8
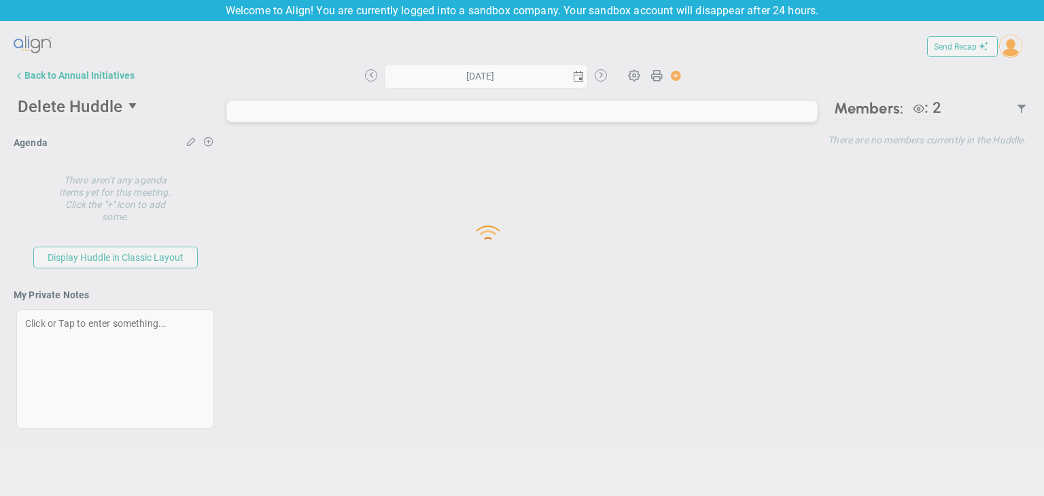
type input "[DATE]"
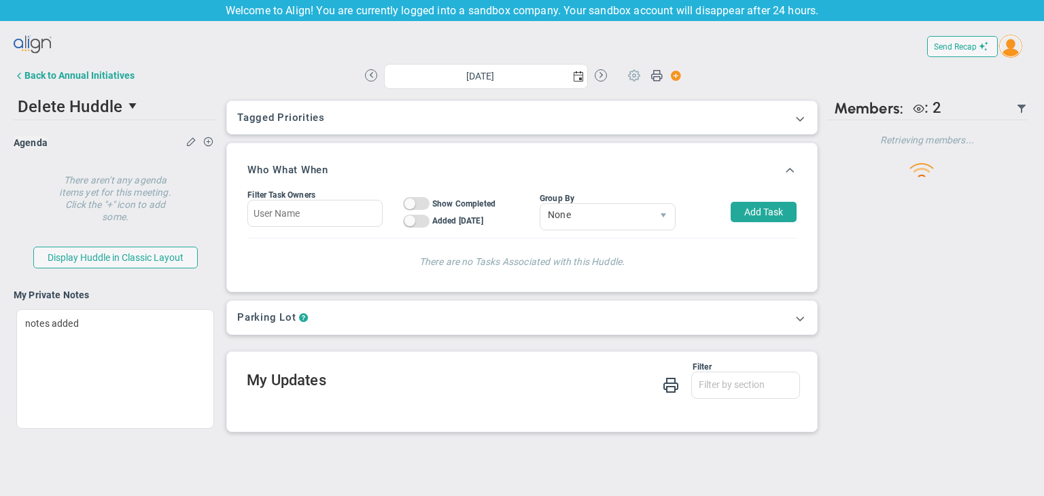
click at [625, 79] on span at bounding box center [634, 75] width 26 height 26
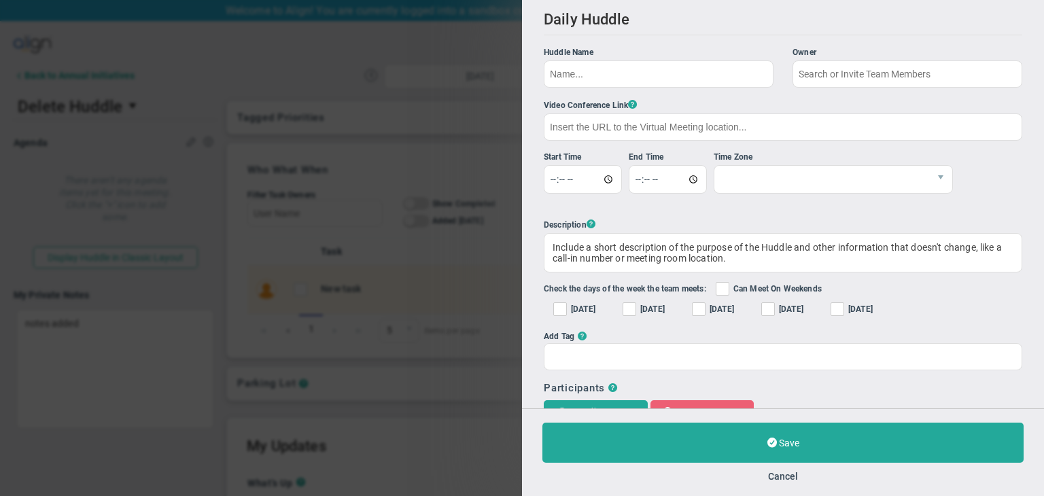
type input "Delete Huddle"
checkbox input "true"
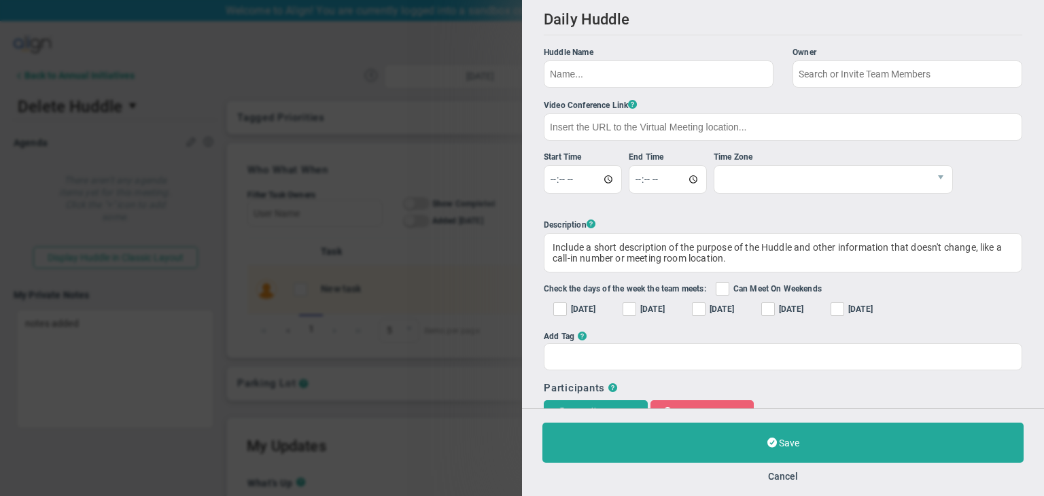
checkbox input "true"
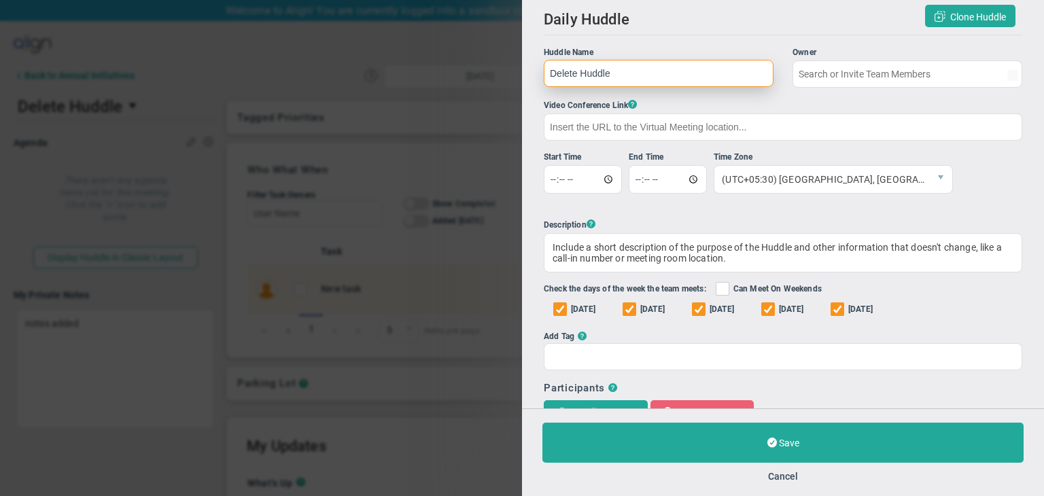
type input "[PERSON_NAME]"
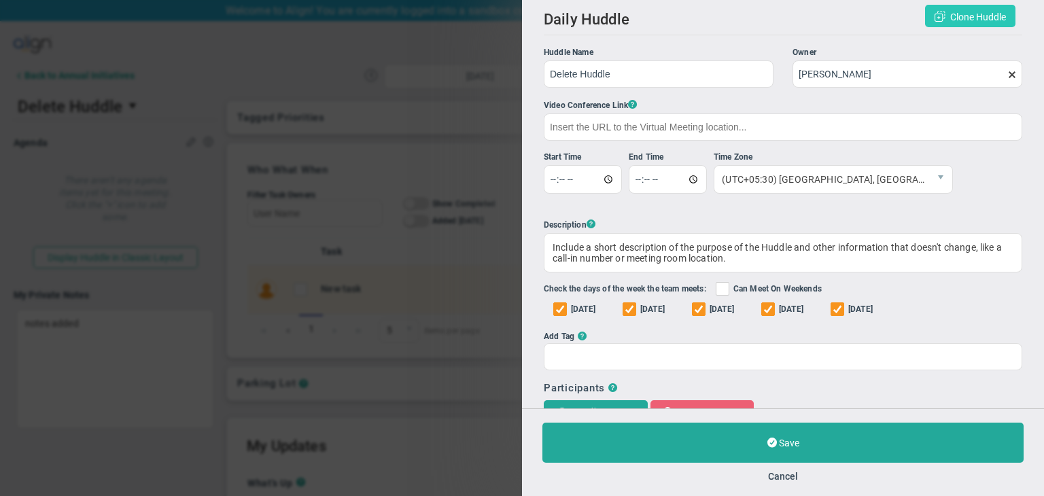
click at [955, 16] on span "Clone Huddle" at bounding box center [978, 17] width 56 height 11
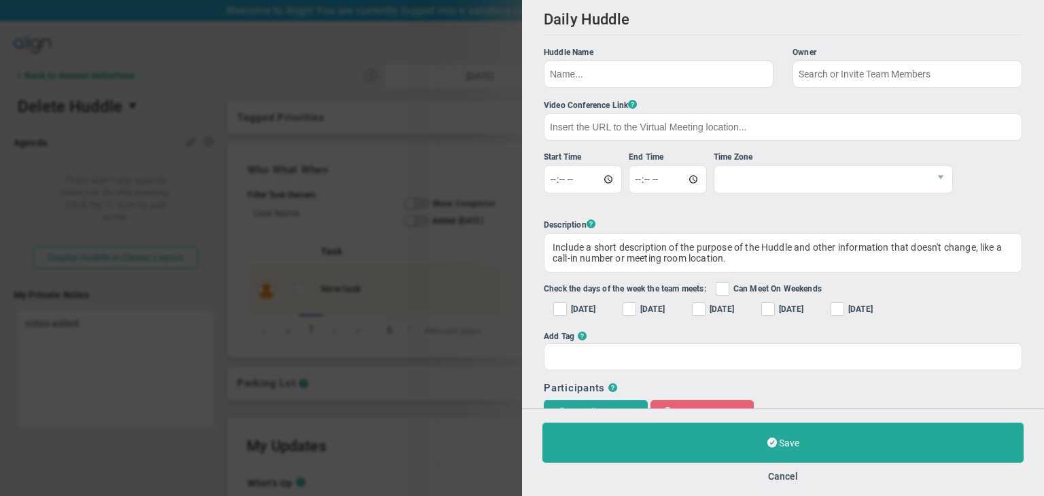
type input "CLONE - [PERSON_NAME]"
checkbox input "true"
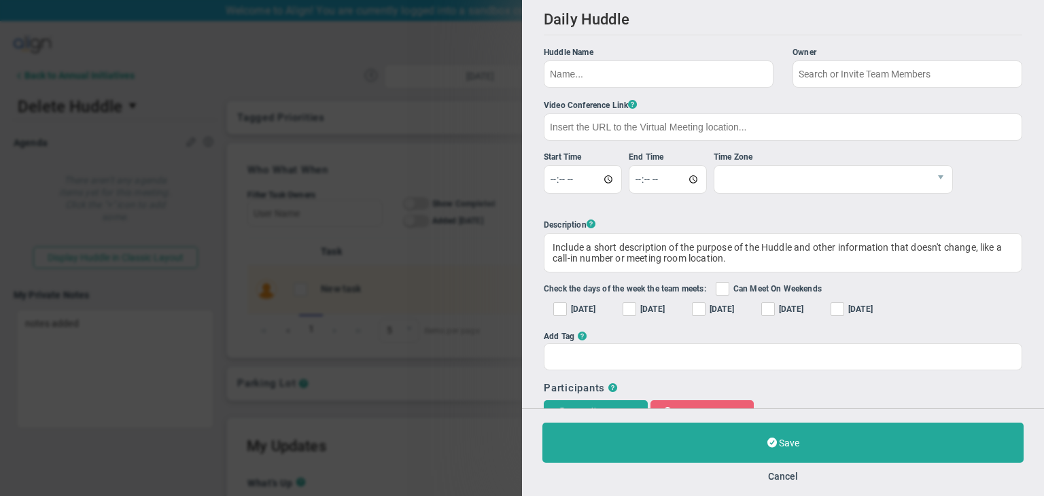
checkbox input "true"
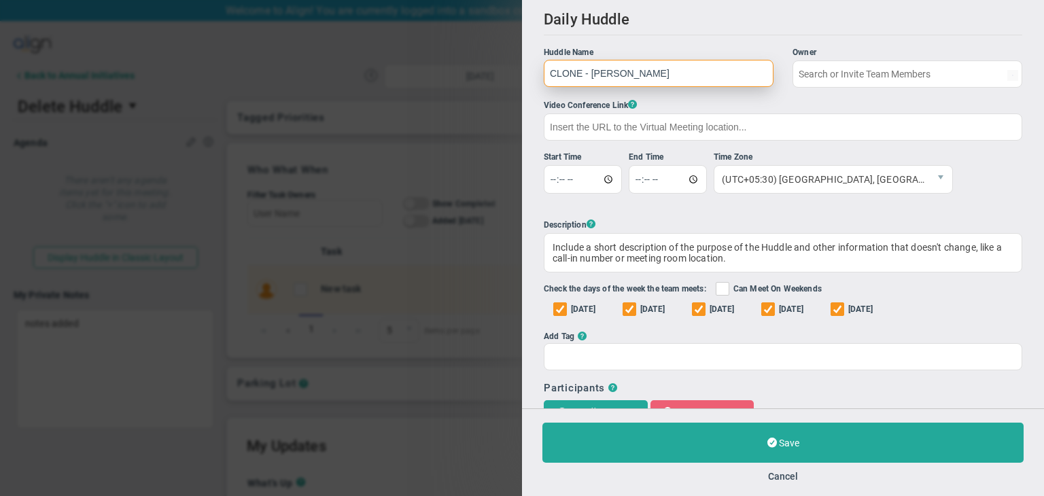
type input "[PERSON_NAME]"
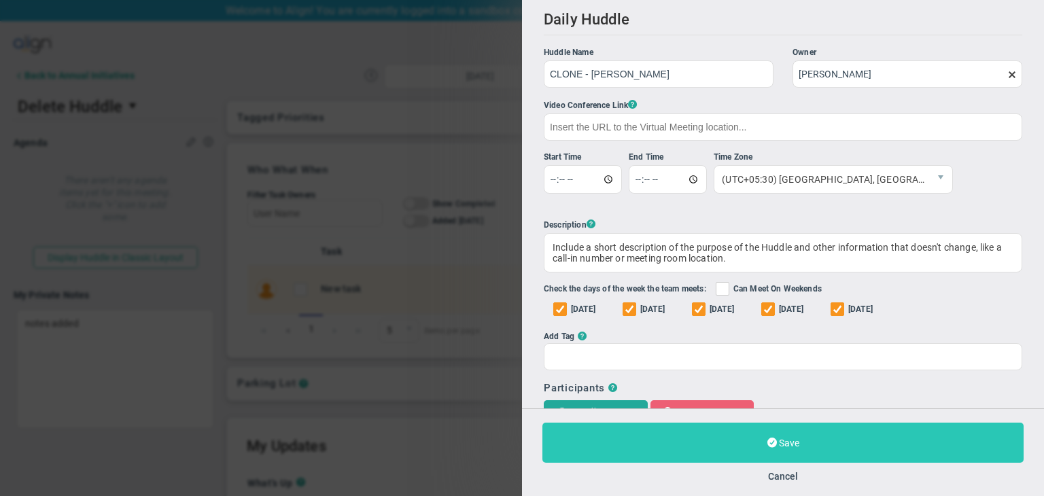
click at [823, 427] on button "Save" at bounding box center [782, 443] width 481 height 40
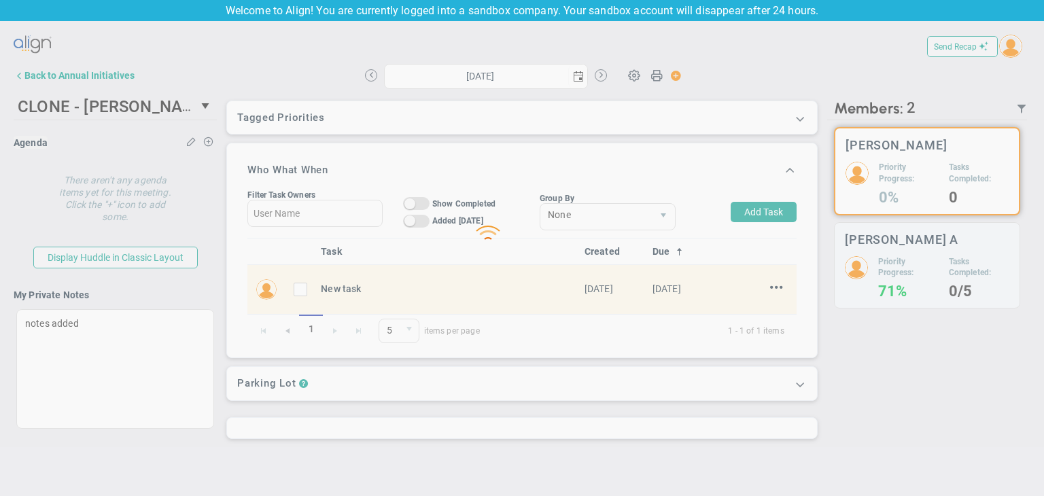
type input "[DATE]"
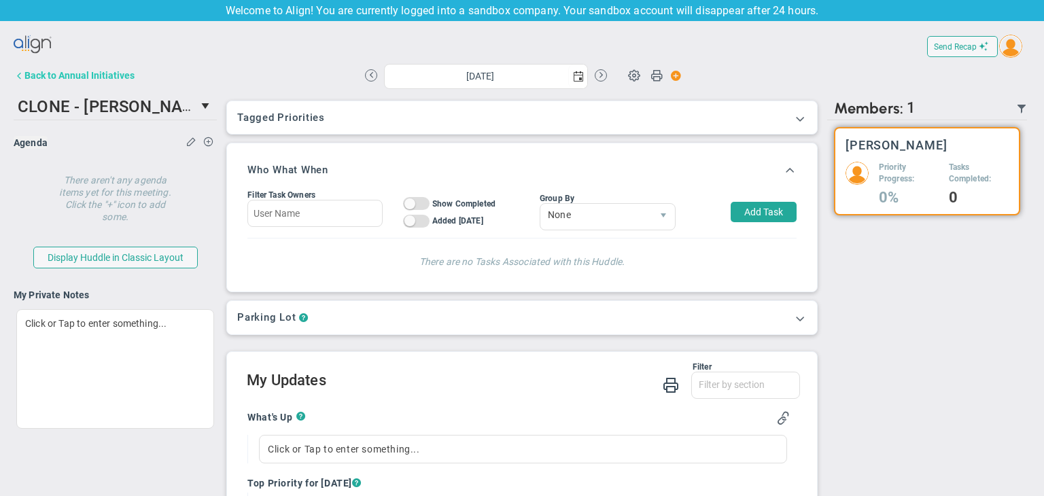
click at [117, 81] on div "Back to Annual Initiatives" at bounding box center [79, 75] width 110 height 11
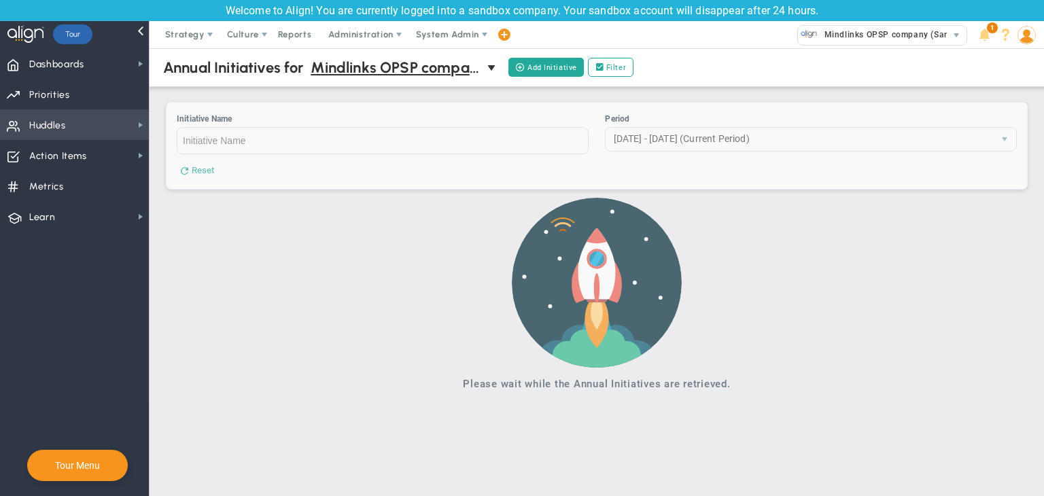
click at [103, 126] on span "Huddles Huddles" at bounding box center [74, 124] width 149 height 31
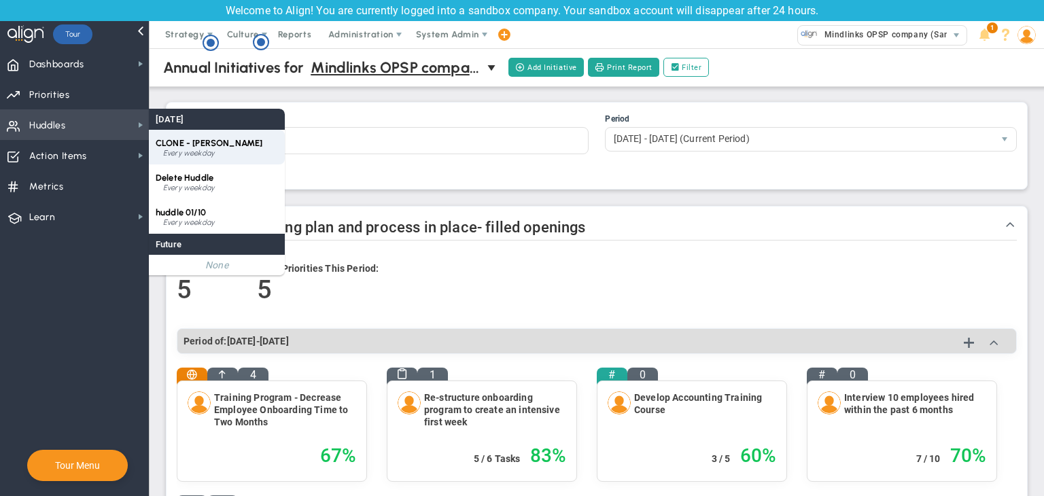
click at [222, 148] on div "CLONE - [PERSON_NAME] Every weekday" at bounding box center [217, 147] width 136 height 35
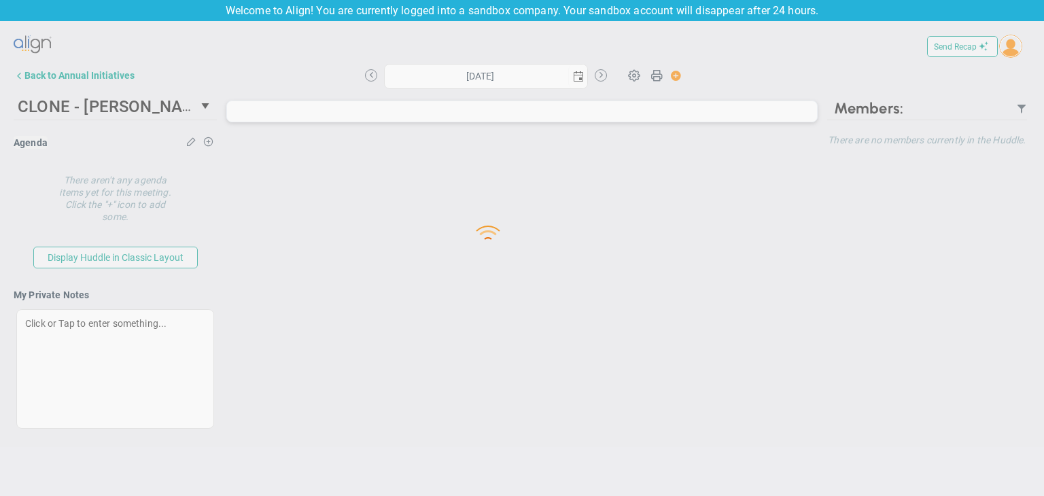
type input "[DATE]"
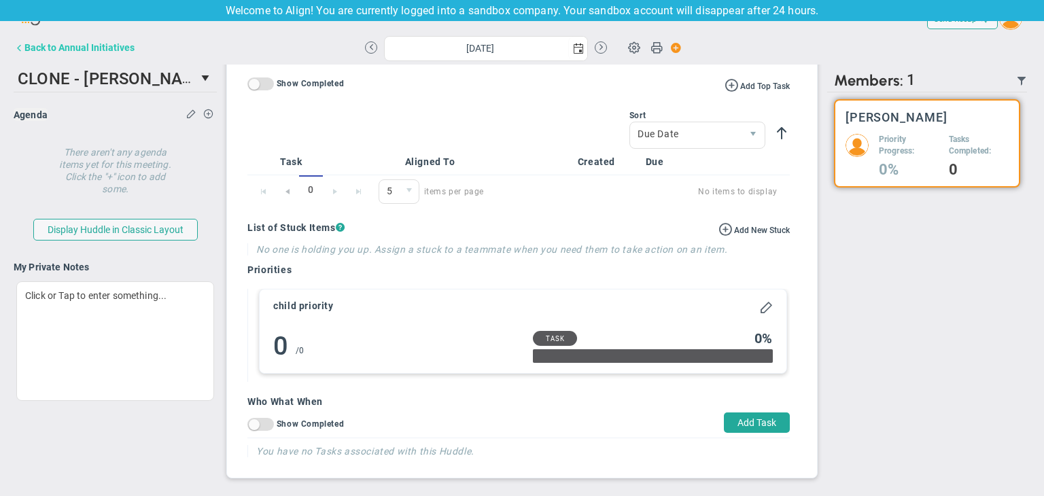
click at [69, 44] on div "Back to Annual Initiatives" at bounding box center [79, 47] width 110 height 11
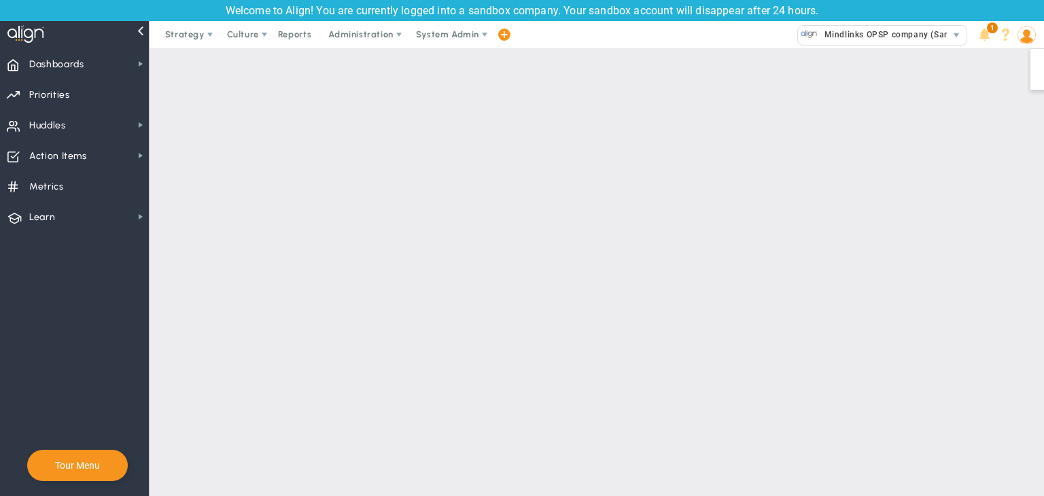
checkbox input "true"
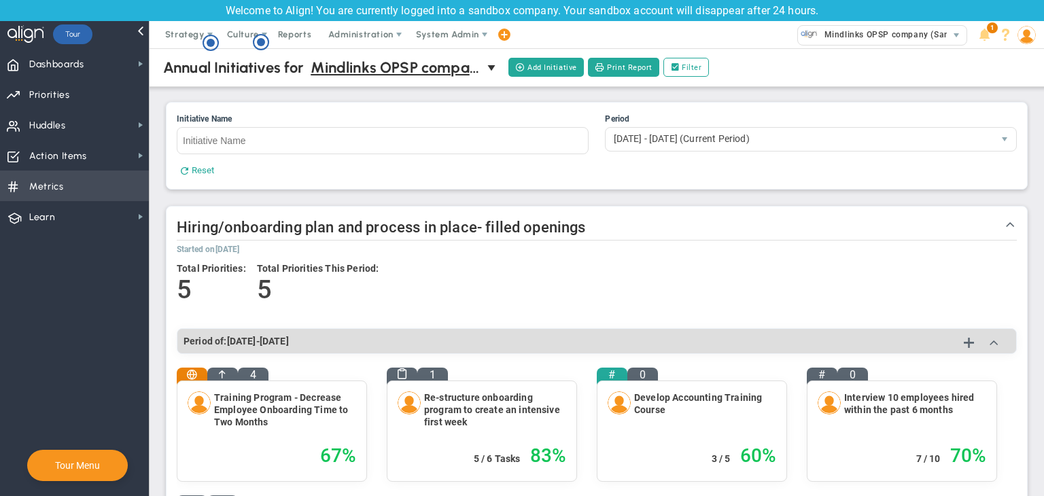
click at [80, 181] on span "Metrics Metrics" at bounding box center [74, 186] width 149 height 31
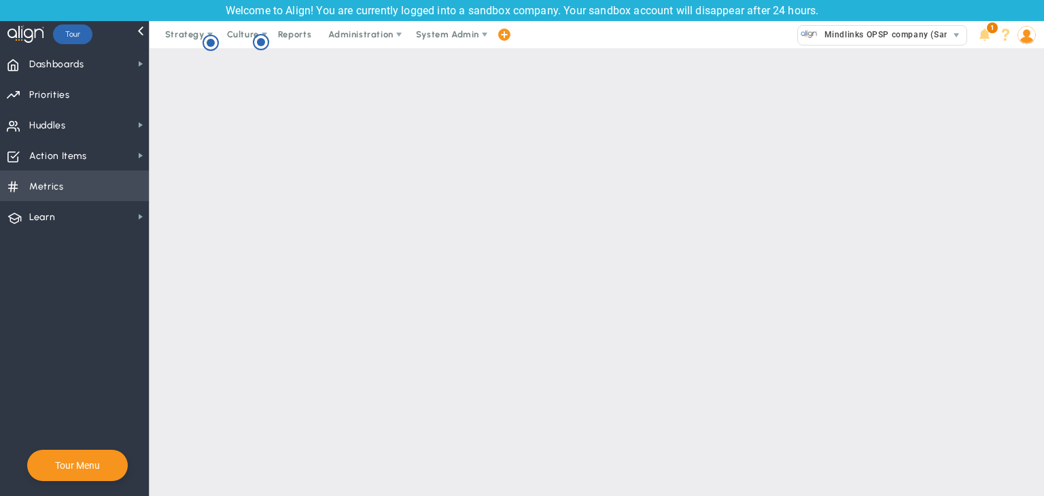
checkbox input "false"
